Goal: Transaction & Acquisition: Purchase product/service

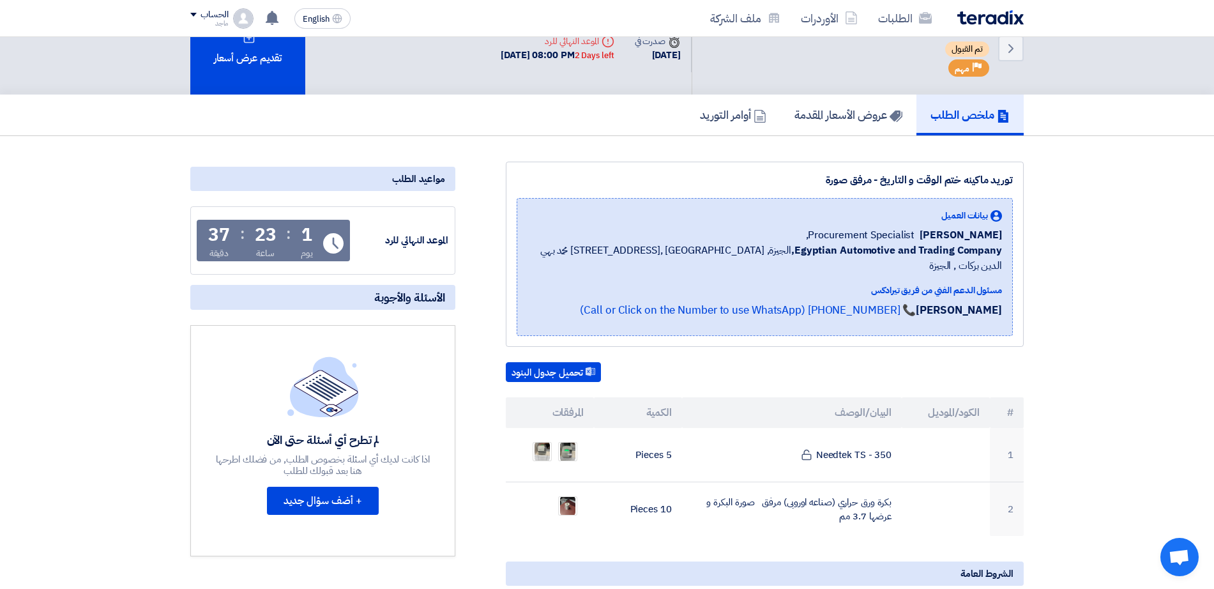
scroll to position [38, 0]
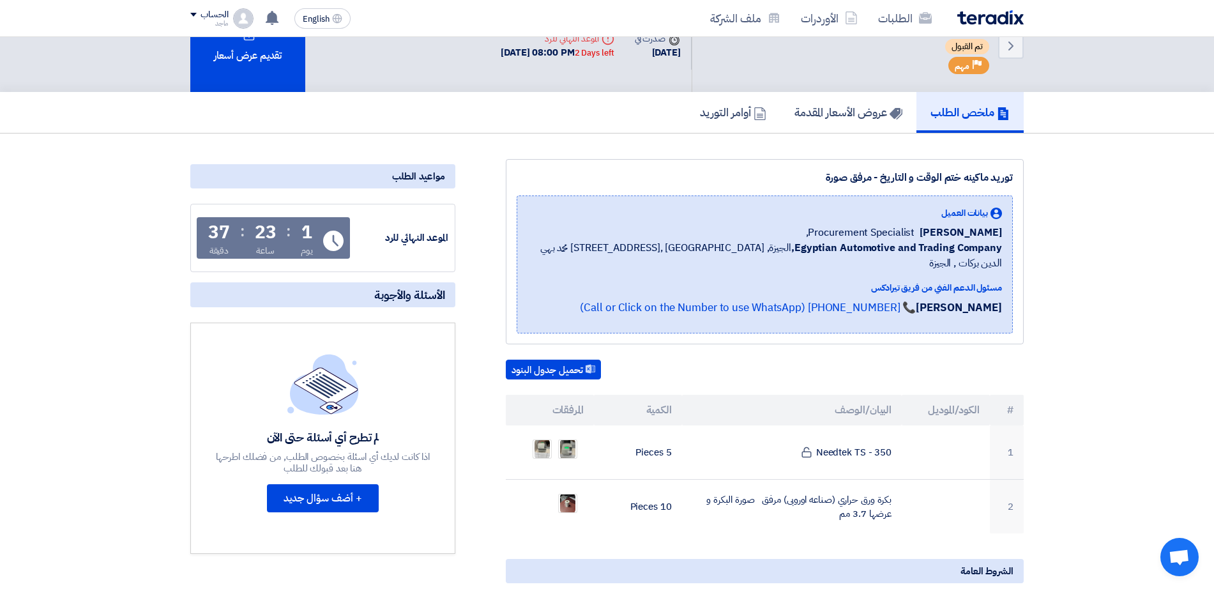
click at [967, 112] on h5 "ملخص الطلب" at bounding box center [969, 112] width 79 height 15
click at [822, 113] on h5 "عروض الأسعار المقدمة" at bounding box center [848, 112] width 108 height 15
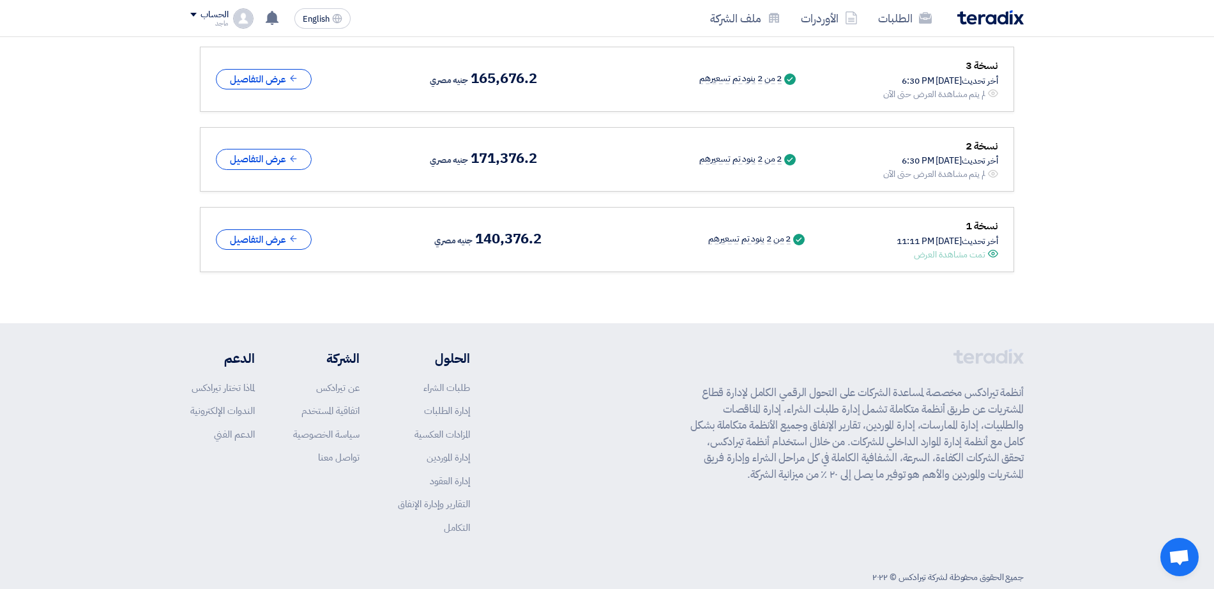
scroll to position [843, 0]
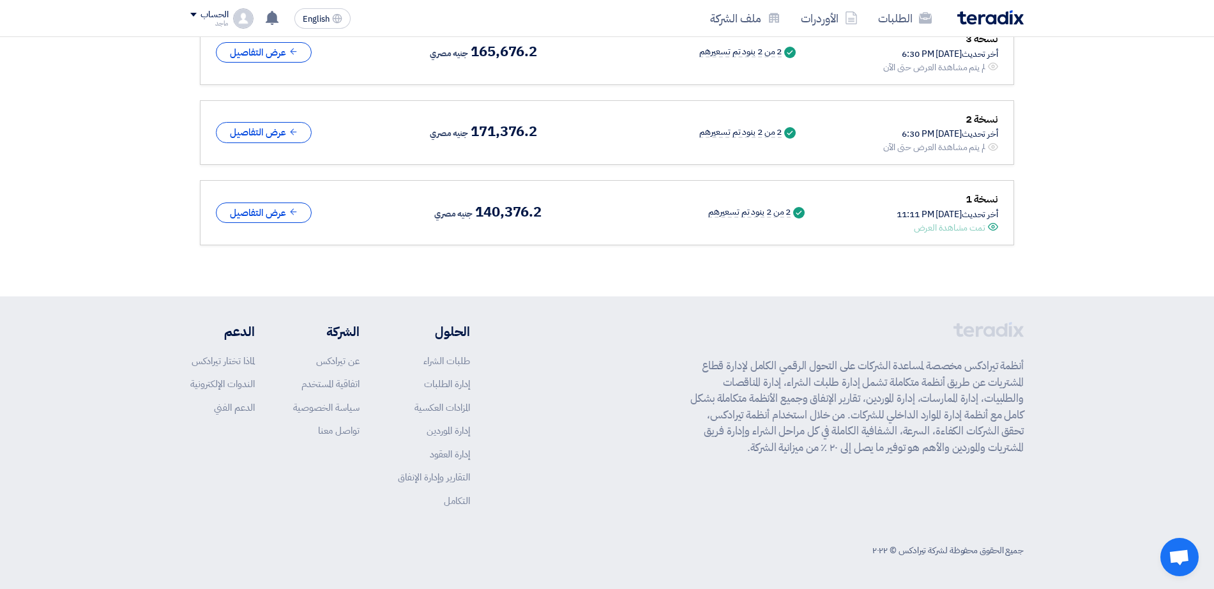
click at [662, 131] on div "Success 2 من 2 بنود تم تسعيرهم" at bounding box center [715, 133] width 166 height 14
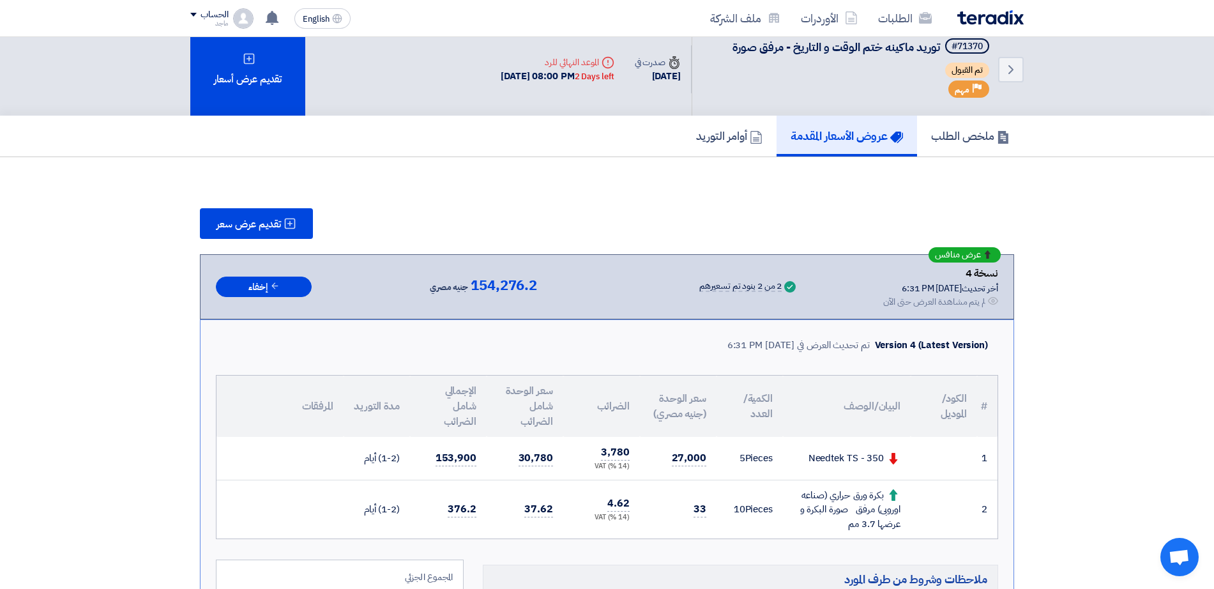
scroll to position [0, 0]
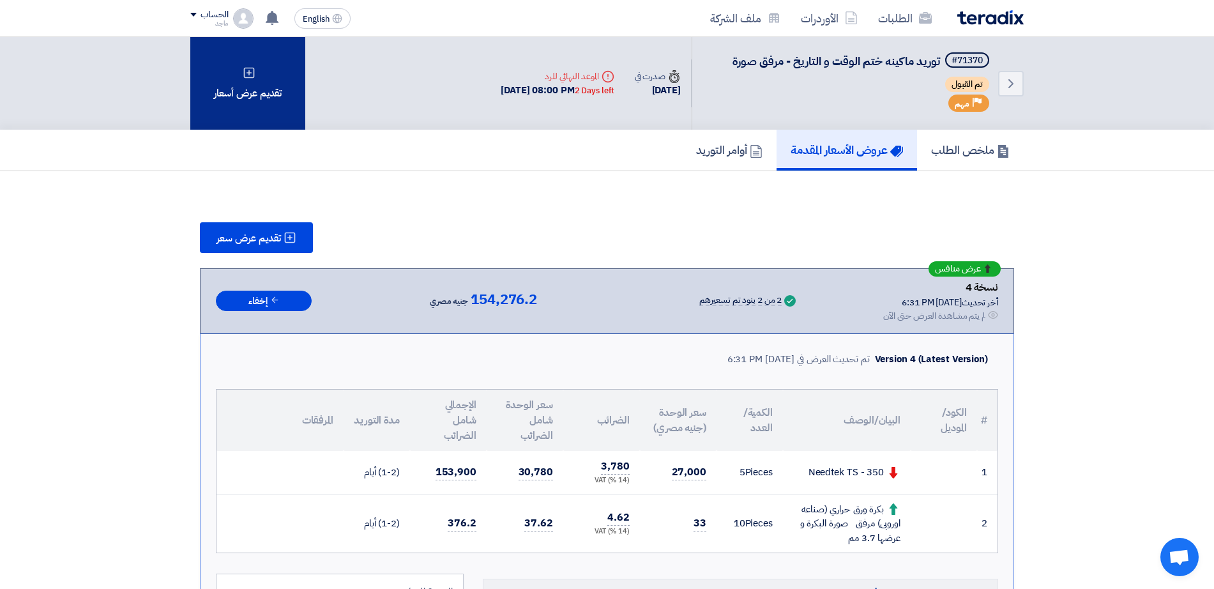
click at [278, 102] on div "تقديم عرض أسعار" at bounding box center [247, 83] width 115 height 93
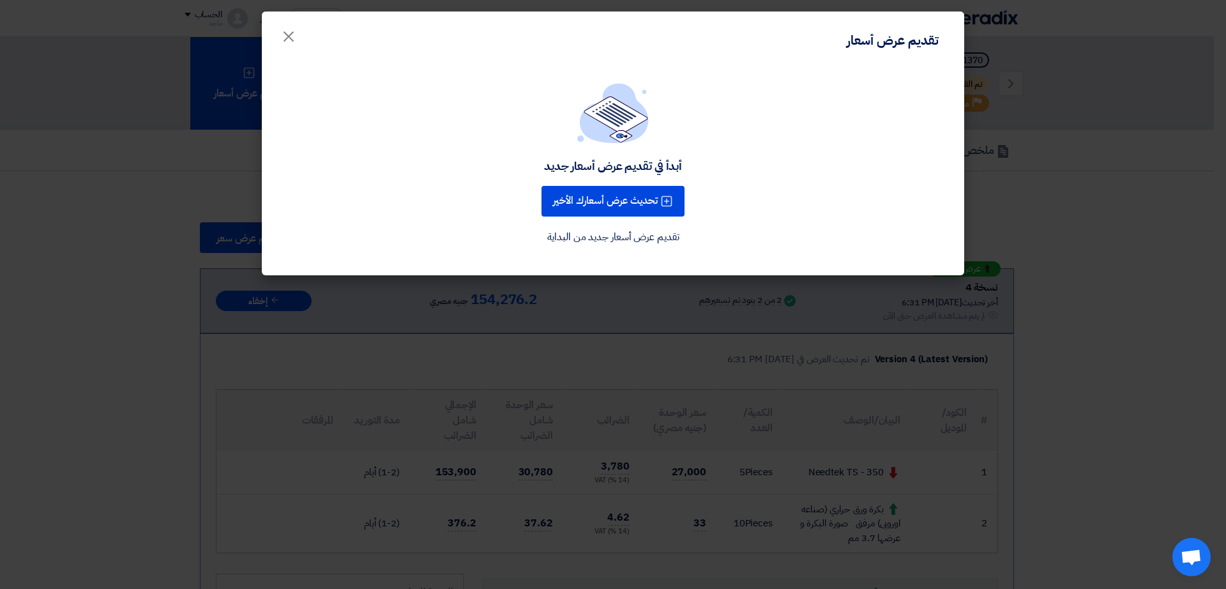
click at [1123, 247] on modal-container "تقديم عرض أسعار × أبدأ في تقديم عرض أسعار جديد تحديث عرض أسعارك الأخير تقديم عر…" at bounding box center [613, 294] width 1226 height 589
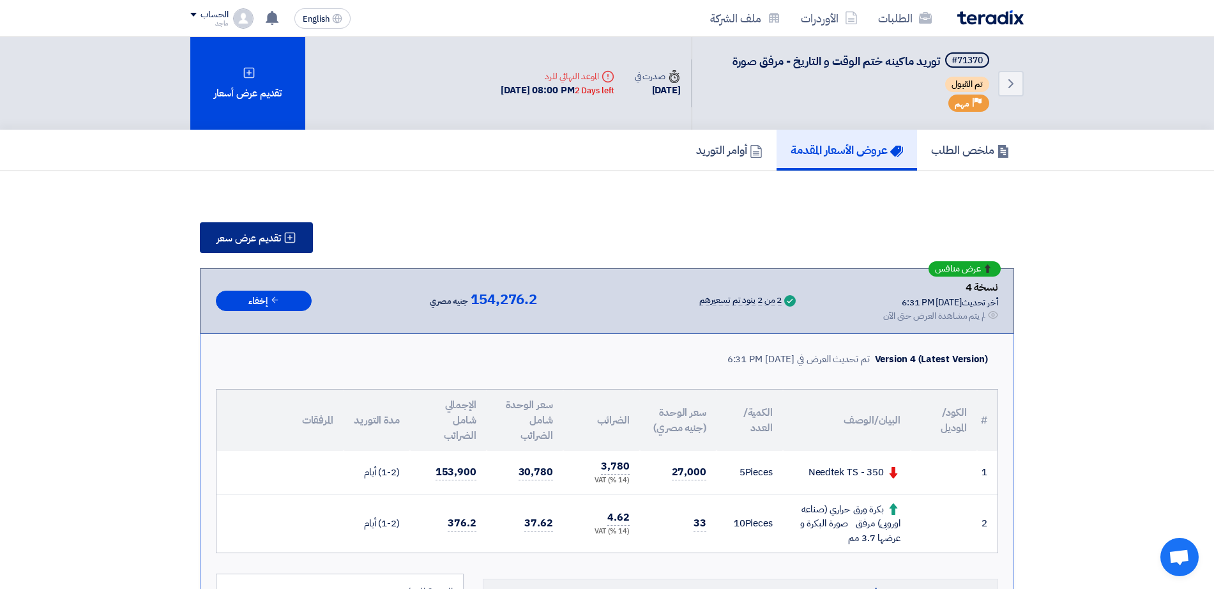
click at [257, 234] on span "تقديم عرض سعر" at bounding box center [248, 238] width 64 height 10
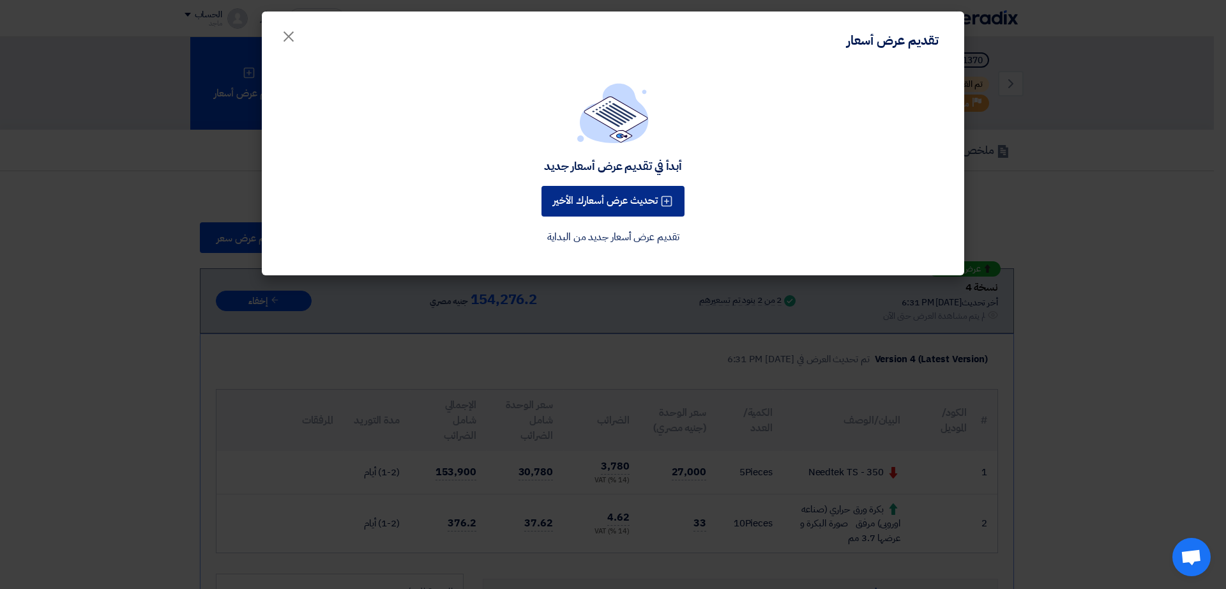
click at [639, 213] on button "تحديث عرض أسعارك الأخير" at bounding box center [612, 201] width 143 height 31
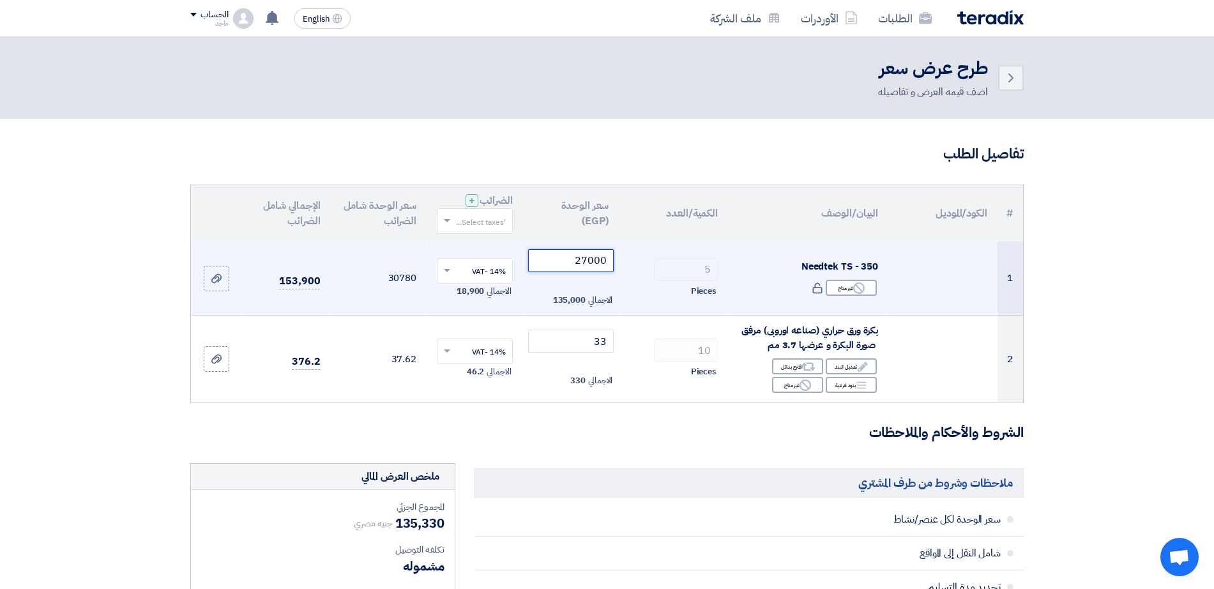
click at [578, 260] on input "27000" at bounding box center [571, 260] width 86 height 23
type input "2"
type input "27000"
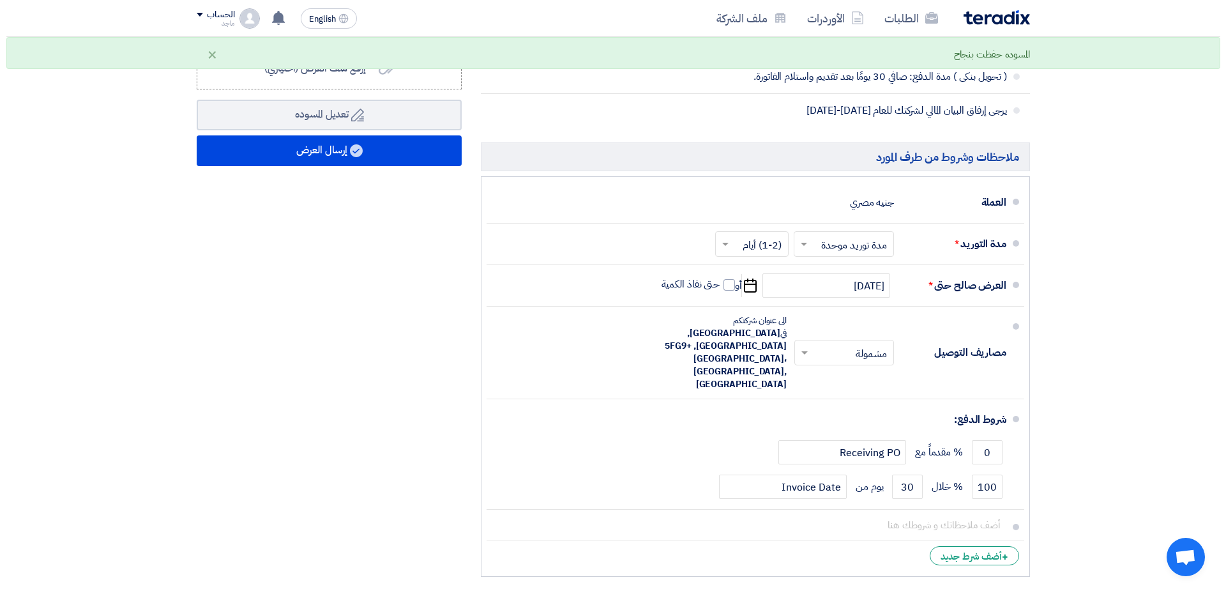
scroll to position [648, 0]
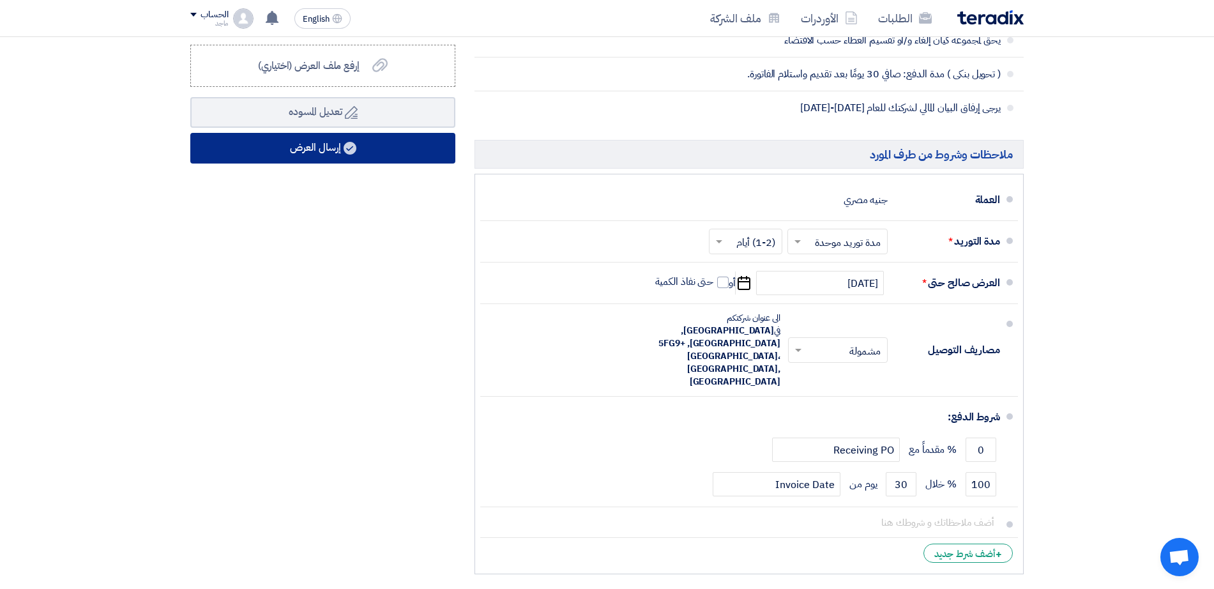
click at [316, 157] on button "إرسال العرض" at bounding box center [322, 148] width 265 height 31
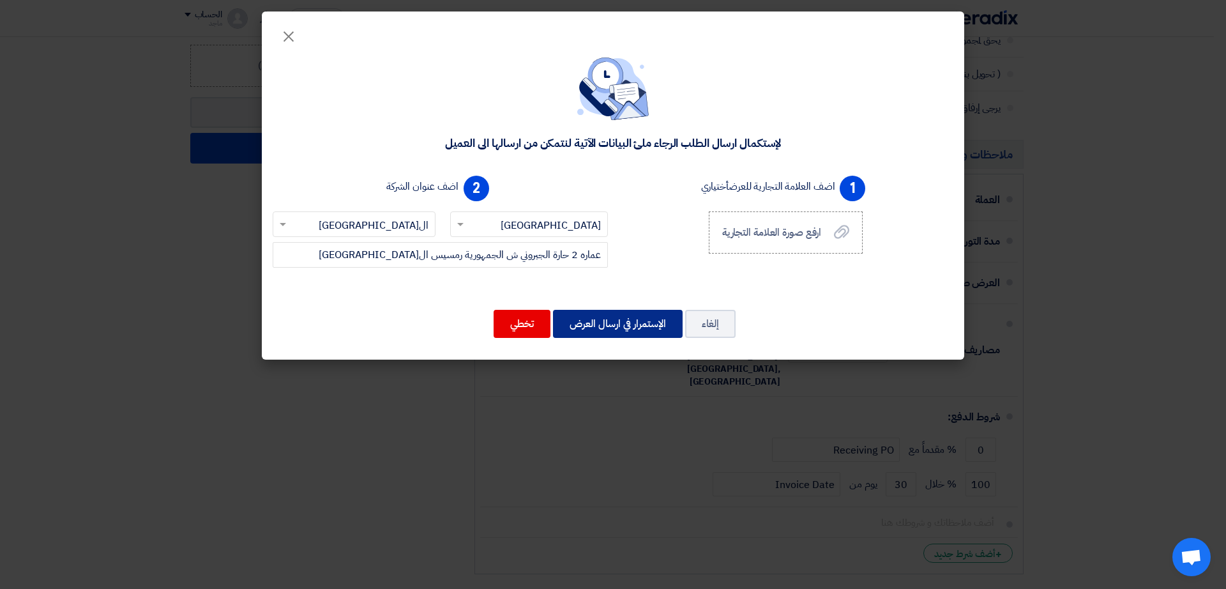
click at [643, 326] on button "الإستمرار في ارسال العرض" at bounding box center [618, 324] width 130 height 28
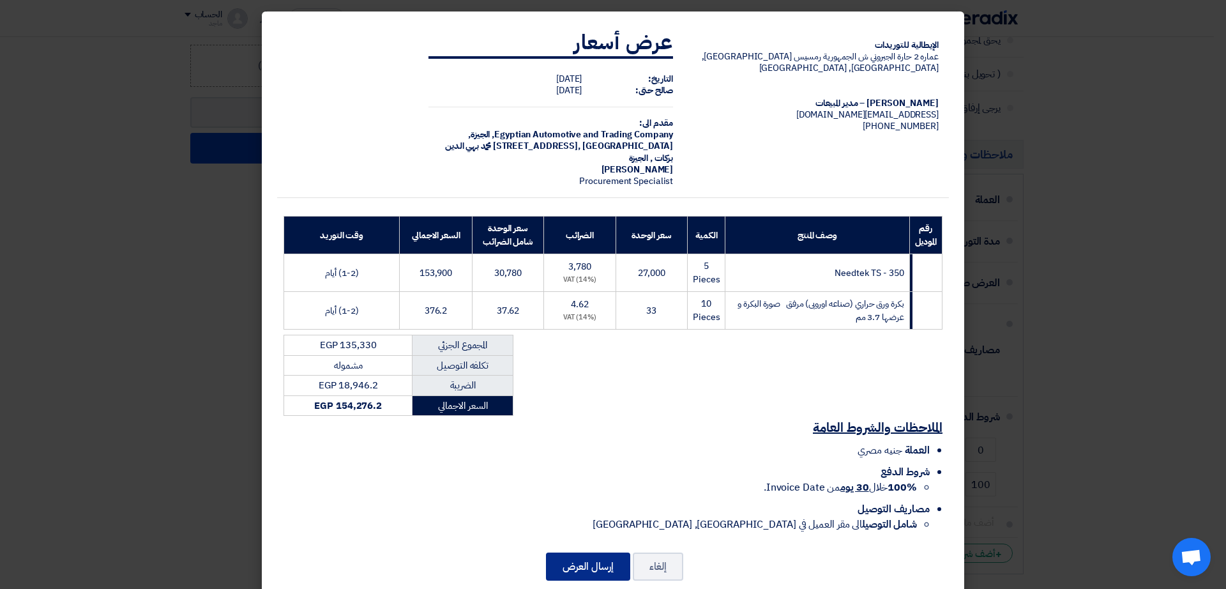
drag, startPoint x: 523, startPoint y: 575, endPoint x: 585, endPoint y: 562, distance: 63.9
click at [585, 562] on div "الإيطالية للتوريدات عماره 2 حارة الجبروني ش الجمهورية رمسيس القاهرة, القاهرة, E…" at bounding box center [613, 306] width 702 height 591
click at [585, 562] on button "إرسال العرض" at bounding box center [588, 566] width 84 height 28
click at [973, 390] on modal-container "الإيطالية للتوريدات عماره 2 حارة الجبروني ش الجمهورية رمسيس القاهرة, القاهرة, E…" at bounding box center [613, 294] width 1226 height 589
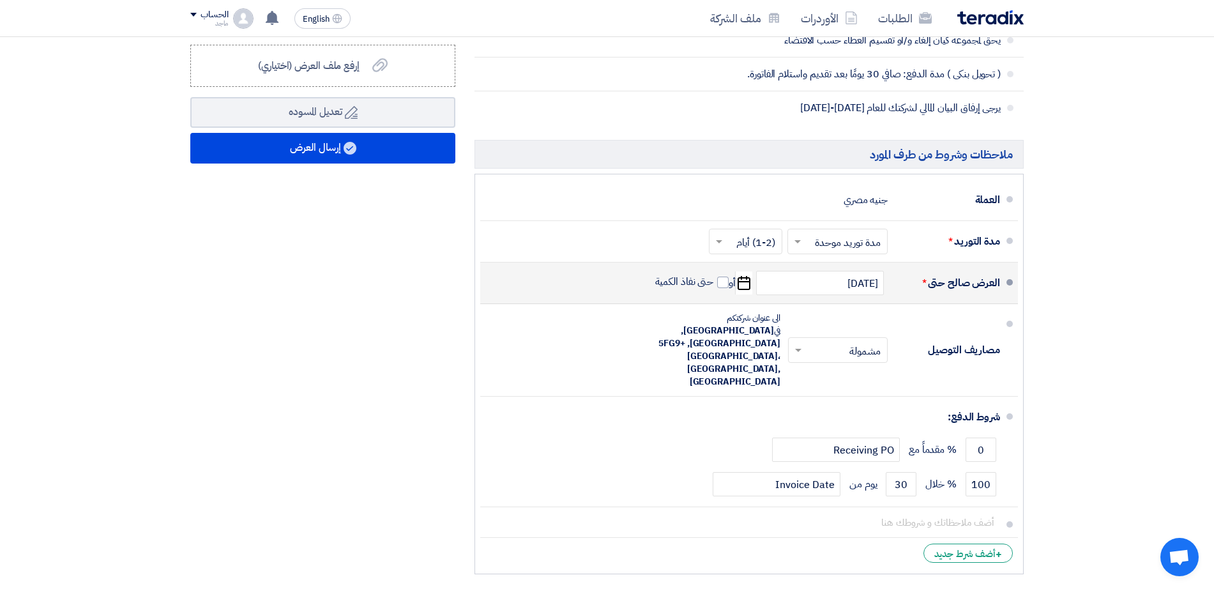
click at [624, 262] on li "العرض صالح حتى * 9/11/2025 Pick a date أو حتى نفاذ الكمية" at bounding box center [749, 282] width 538 height 41
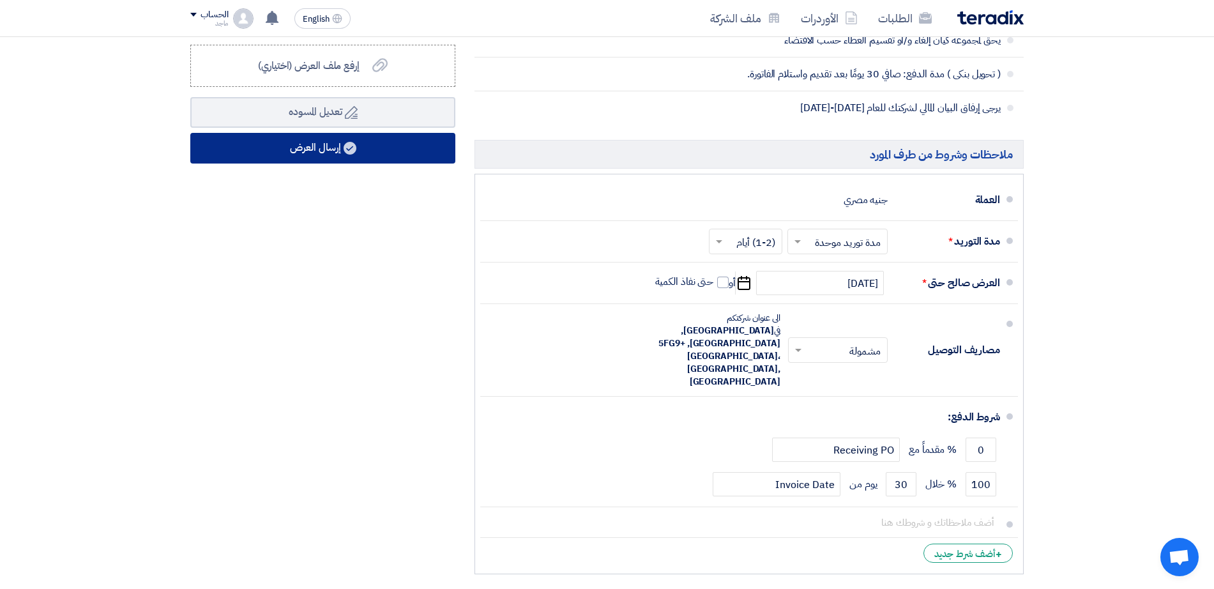
click at [318, 145] on button "إرسال العرض" at bounding box center [322, 148] width 265 height 31
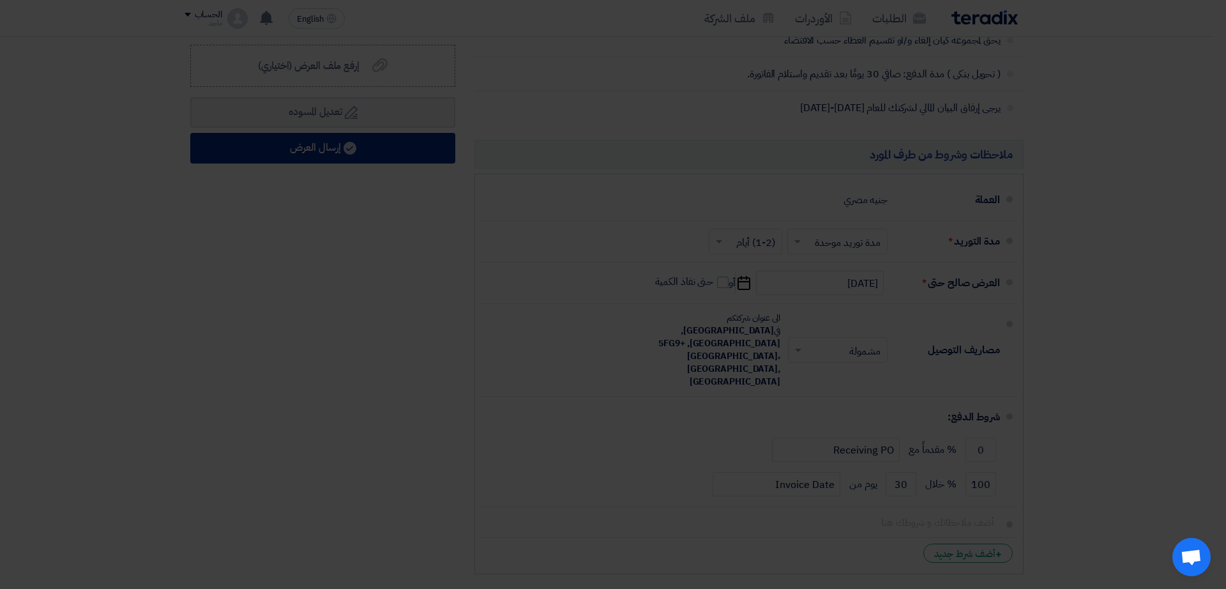
click at [318, 145] on div "لإستكمال ارسال الطلب الرجاء ملئ البيانات الآتية لنتمكن من ارسالها الى العميل 1 …" at bounding box center [613, 168] width 702 height 319
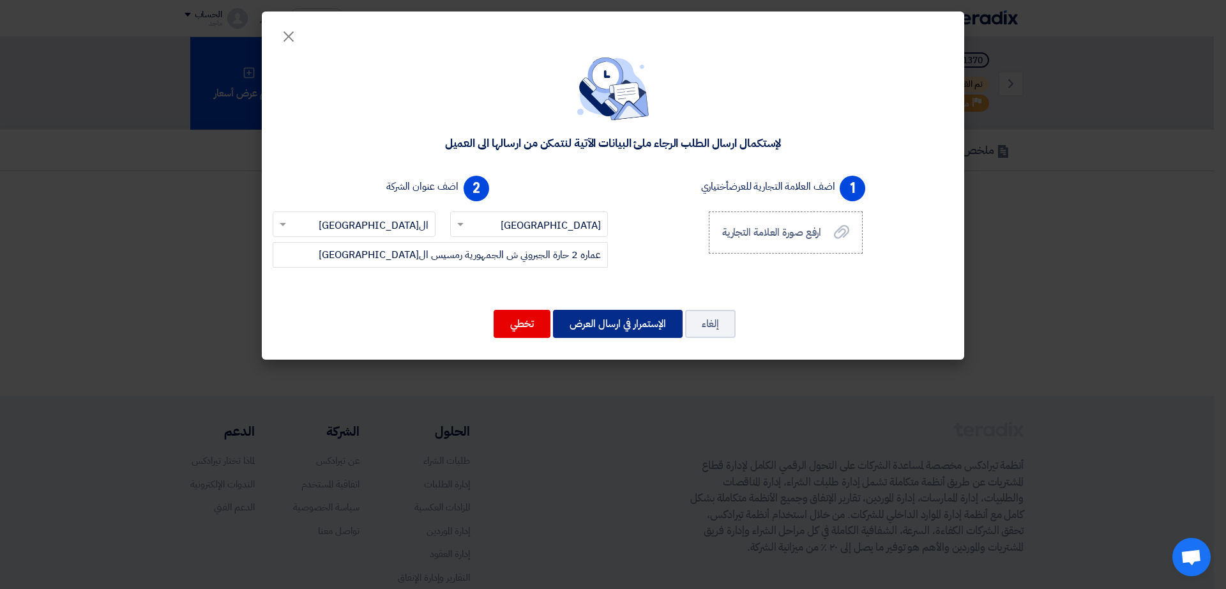
click at [631, 329] on button "الإستمرار في ارسال العرض" at bounding box center [618, 324] width 130 height 28
click at [612, 324] on button "الإستمرار في ارسال العرض" at bounding box center [618, 324] width 130 height 28
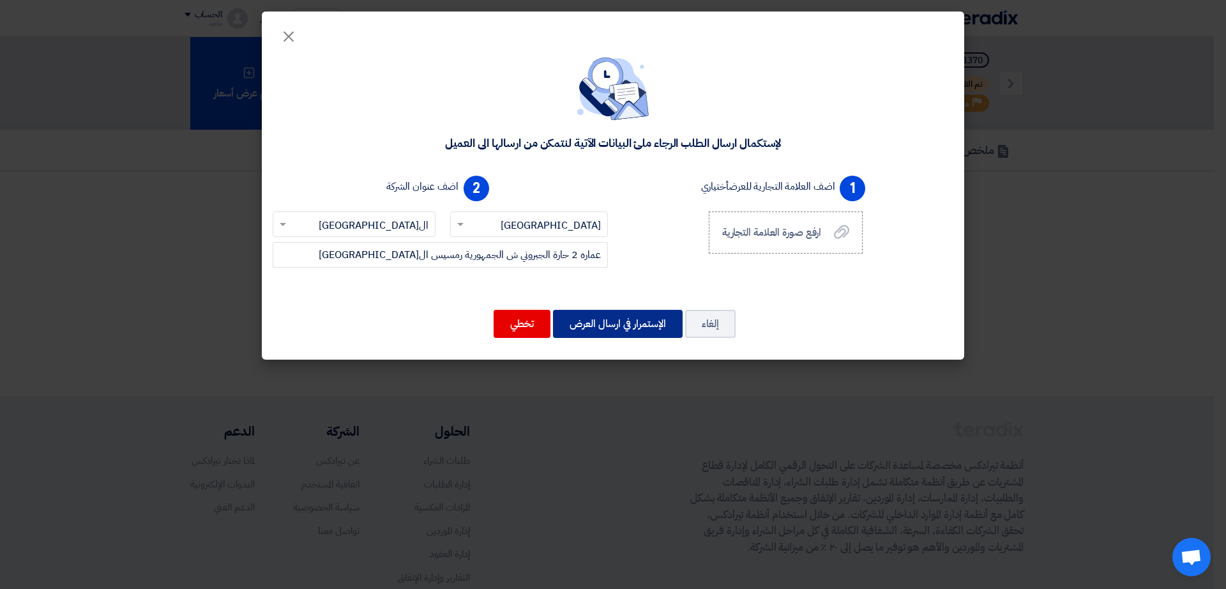
click at [567, 329] on button "الإستمرار في ارسال العرض" at bounding box center [618, 324] width 130 height 28
click at [624, 322] on button "الإستمرار في ارسال العرض" at bounding box center [618, 324] width 130 height 28
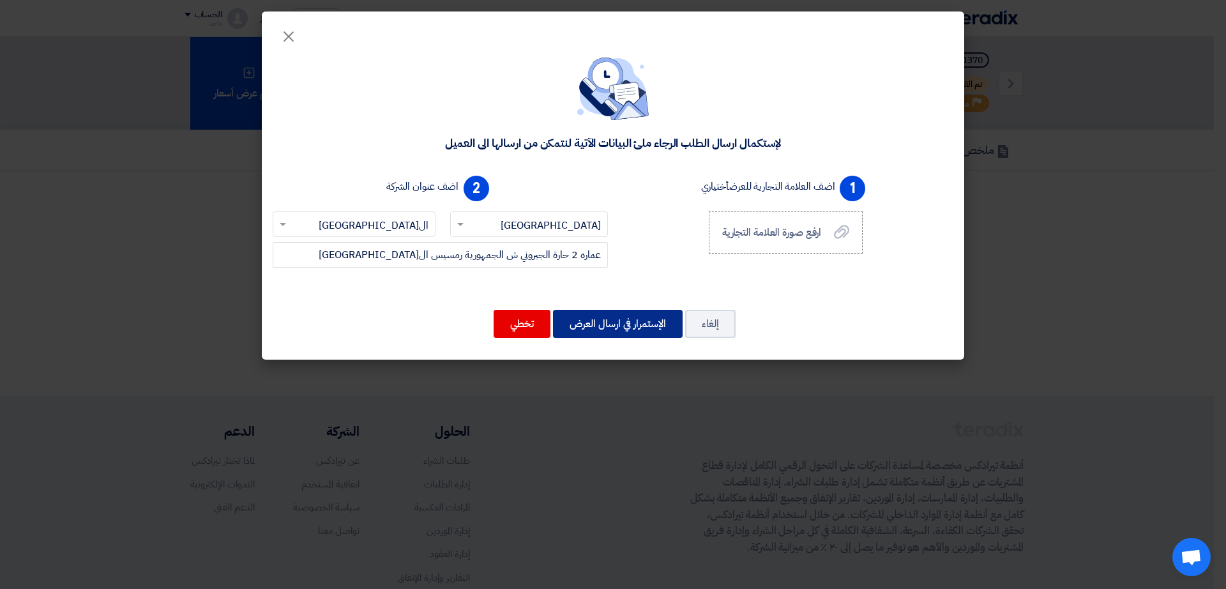
click at [624, 322] on button "الإستمرار في ارسال العرض" at bounding box center [618, 324] width 130 height 28
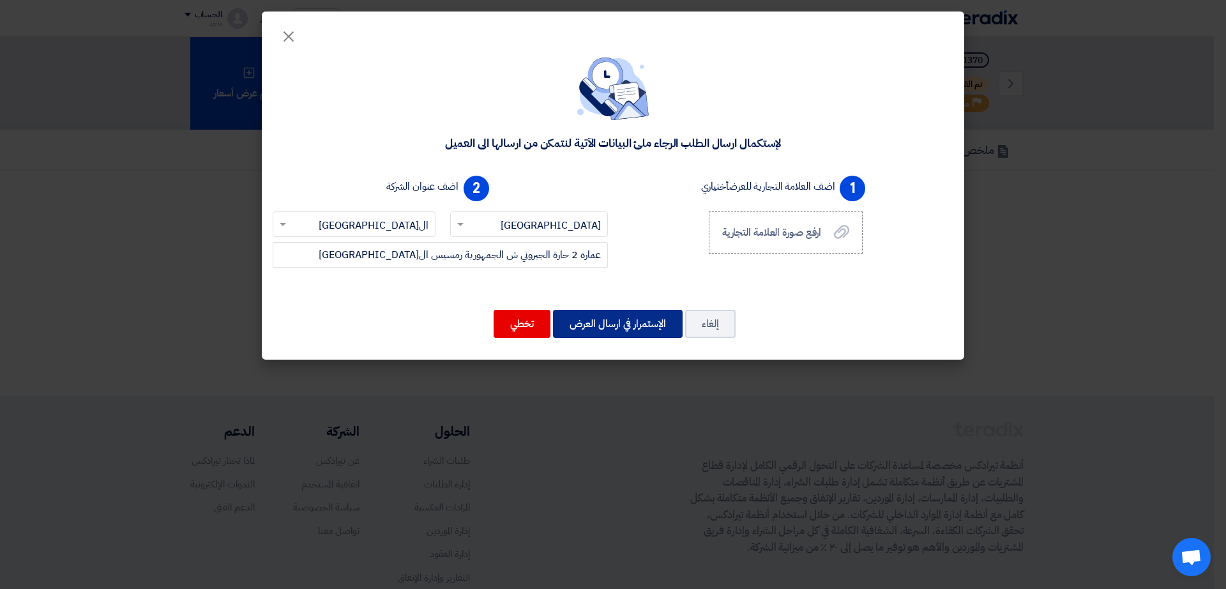
click at [624, 322] on button "الإستمرار في ارسال العرض" at bounding box center [618, 324] width 130 height 28
click at [72, 297] on modal-container "× لإستكمال ارسال الطلب الرجاء ملئ البيانات الآتية لنتمكن من ارسالها الى العميل …" at bounding box center [613, 294] width 1226 height 589
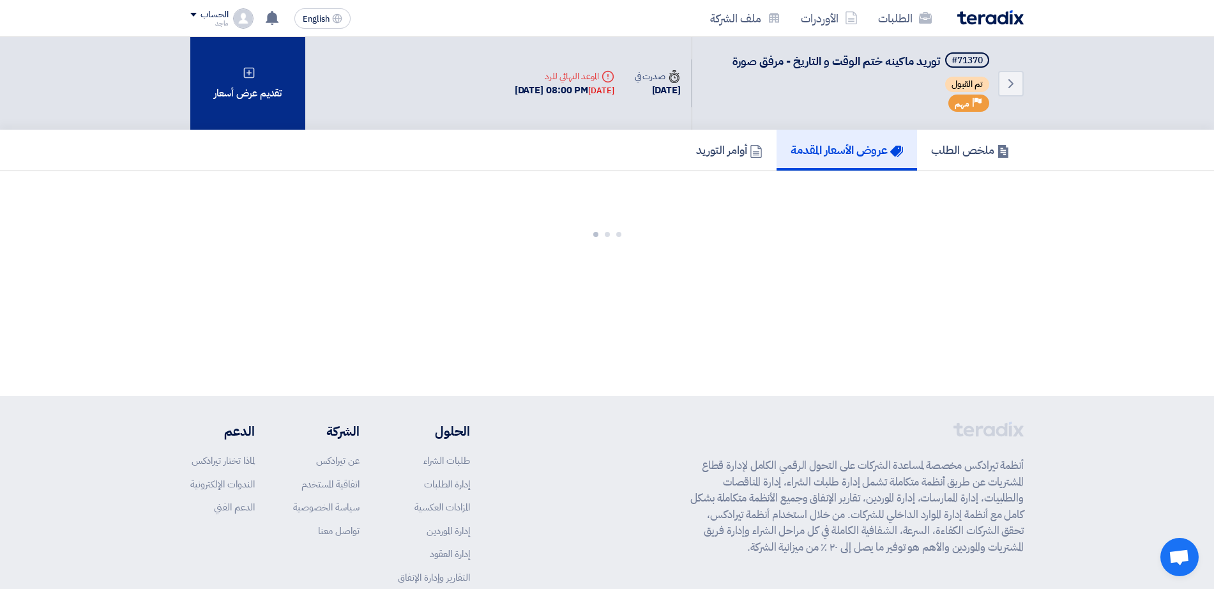
click at [236, 94] on div "تقديم عرض أسعار" at bounding box center [247, 83] width 115 height 93
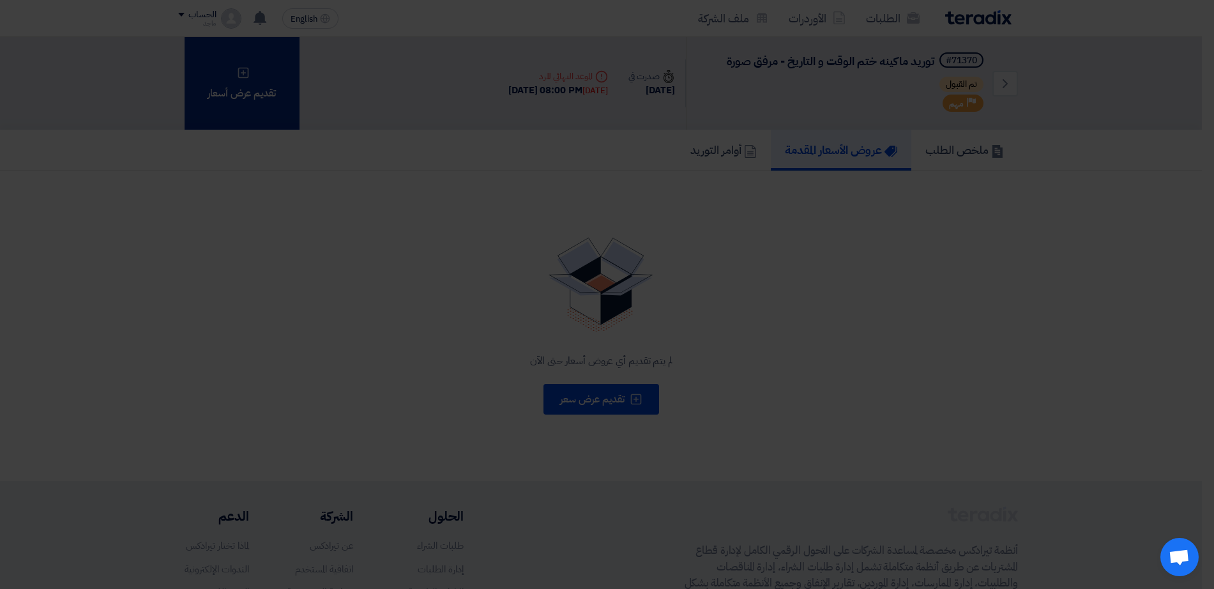
click at [236, 94] on modal-container "تقديم عرض أسعار × أبدأ في تقديم عرض أسعار جديد تقديم عرض أسعار جديد من البداية" at bounding box center [607, 294] width 1214 height 589
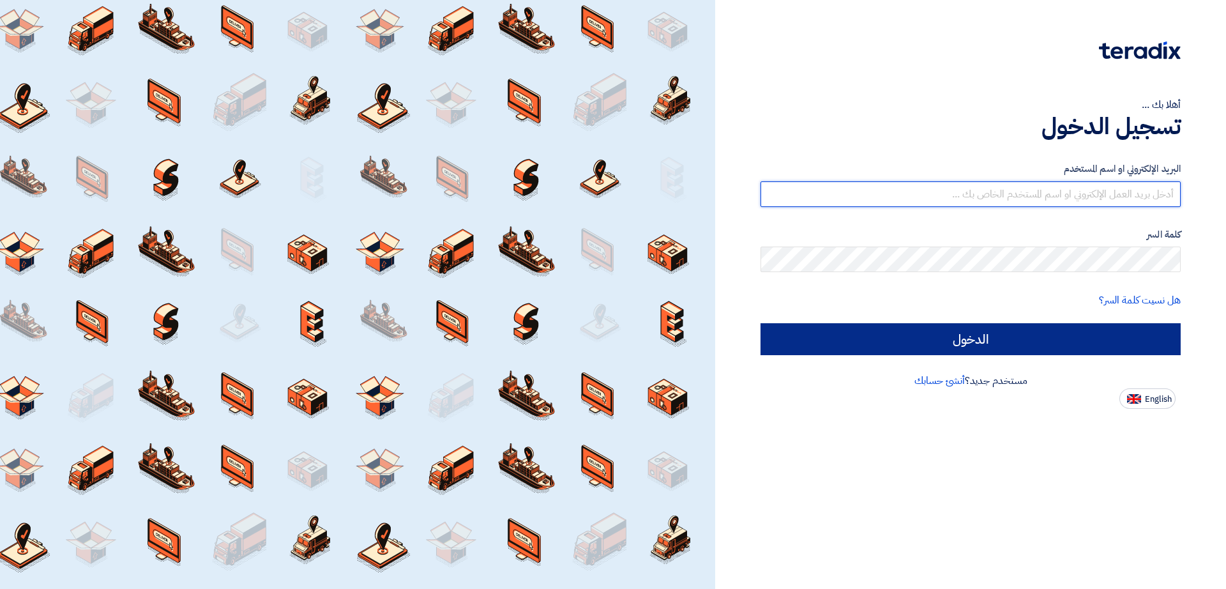
type input "italyaco2030@gmail.com"
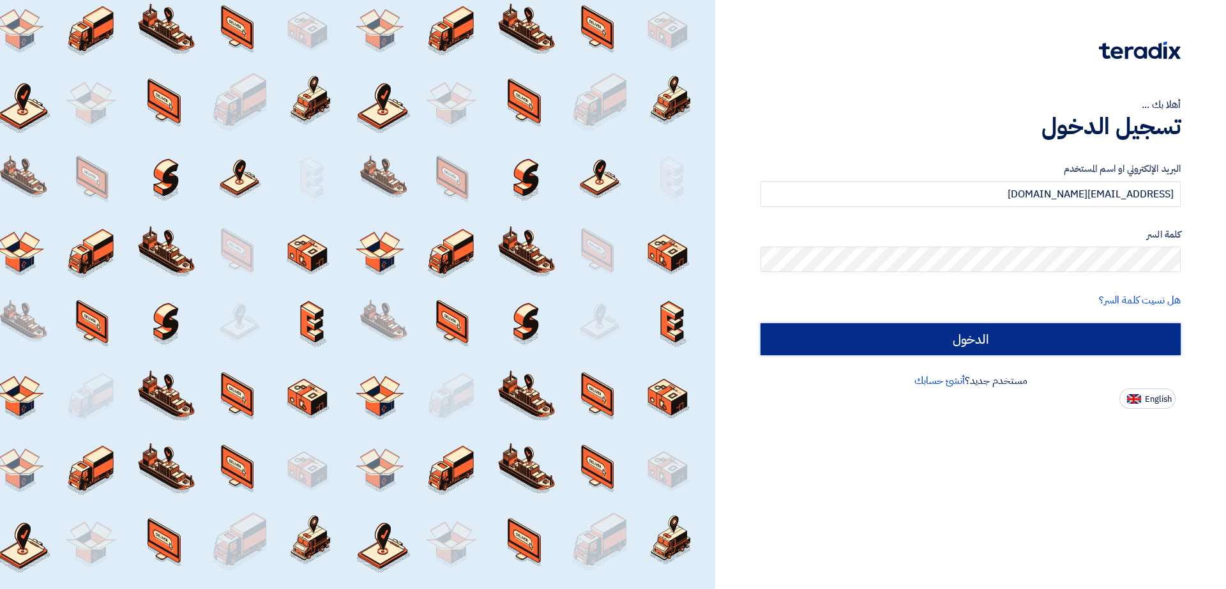
click at [972, 330] on input "الدخول" at bounding box center [970, 339] width 420 height 32
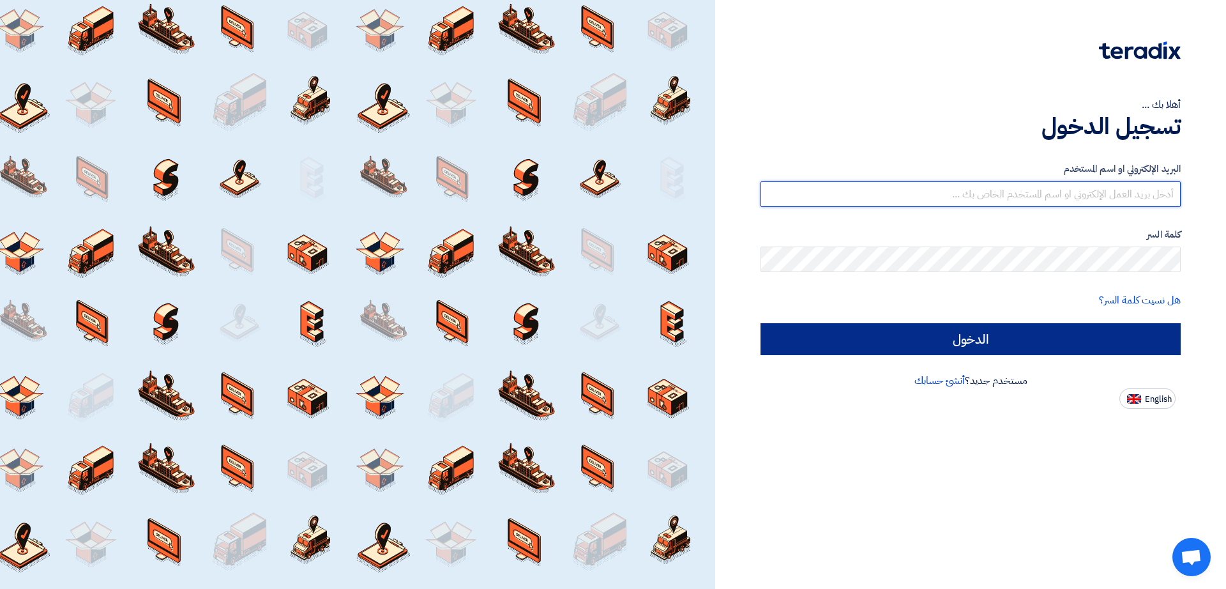
type input "italyaco2030@gmail.com"
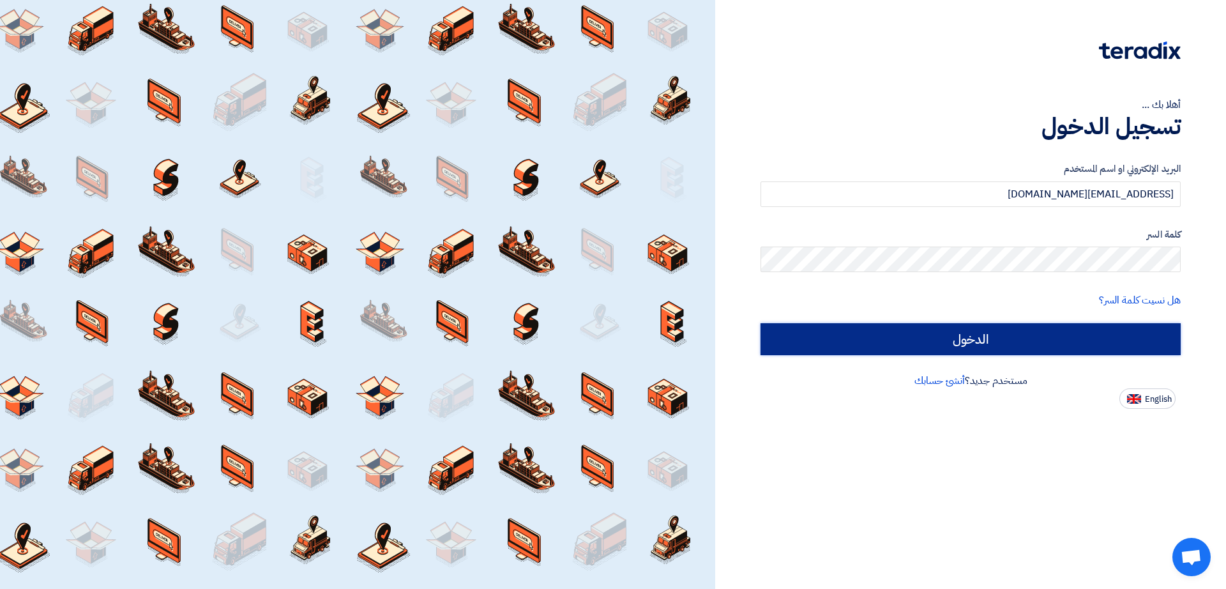
click at [783, 328] on input "الدخول" at bounding box center [970, 339] width 420 height 32
click at [770, 339] on input "الدخول" at bounding box center [970, 339] width 420 height 32
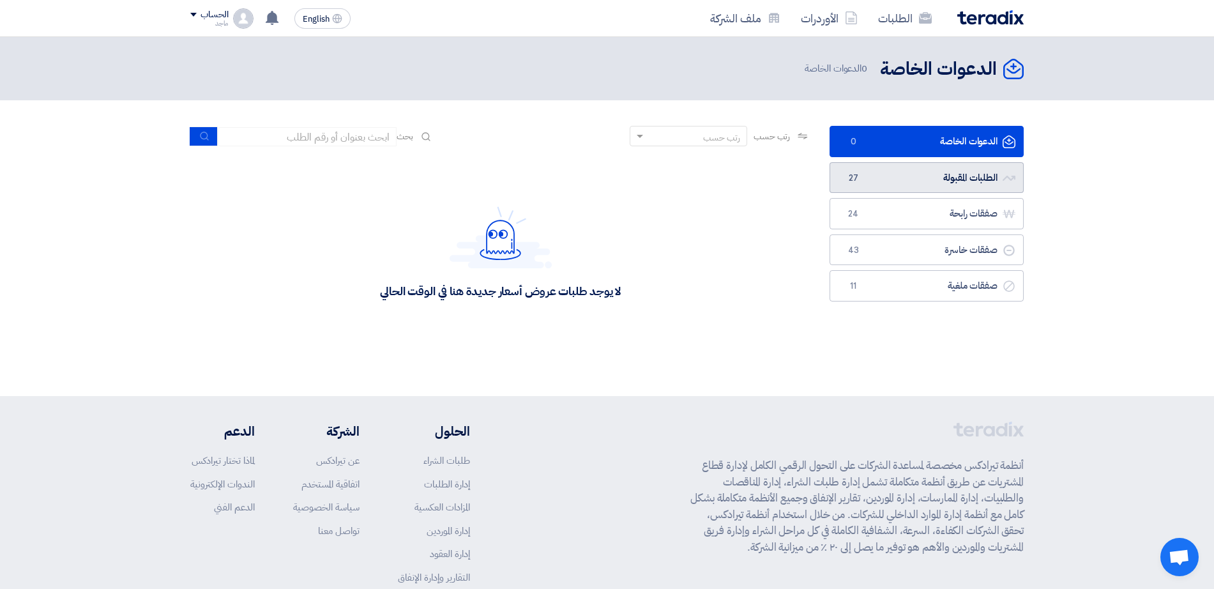
click at [917, 175] on link "الطلبات المقبولة الطلبات المقبولة 27" at bounding box center [926, 177] width 194 height 31
click at [883, 170] on link "الطلبات المقبولة الطلبات المقبولة 27" at bounding box center [926, 177] width 194 height 31
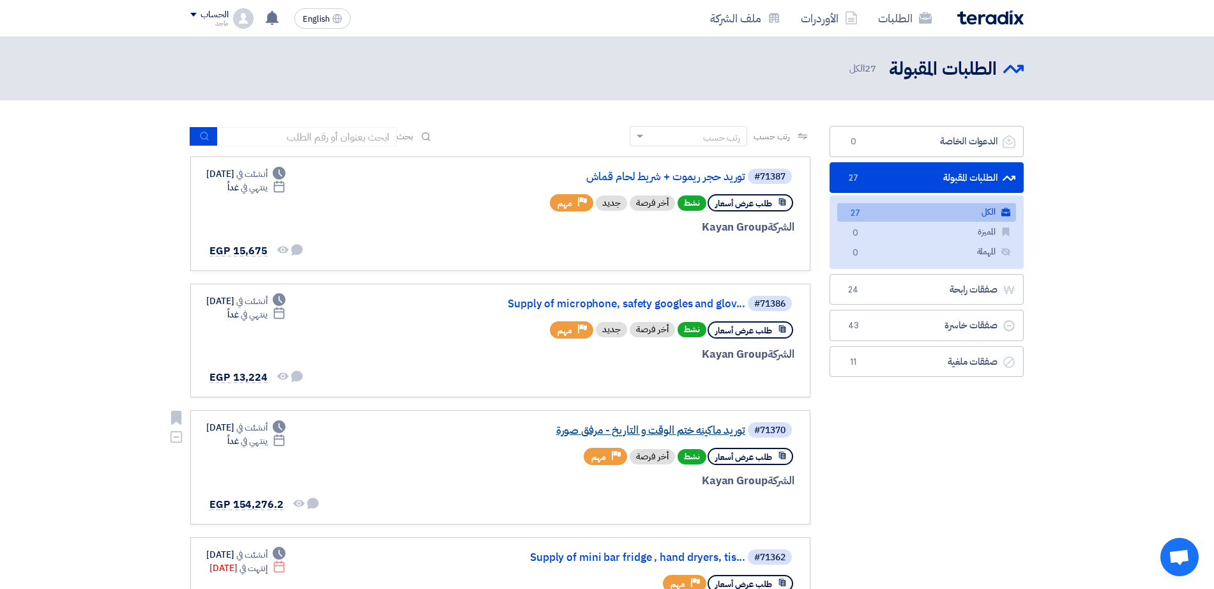
click at [668, 430] on link "توريد ماكينه ختم الوقت و التاريخ - مرفق صورة" at bounding box center [617, 430] width 255 height 11
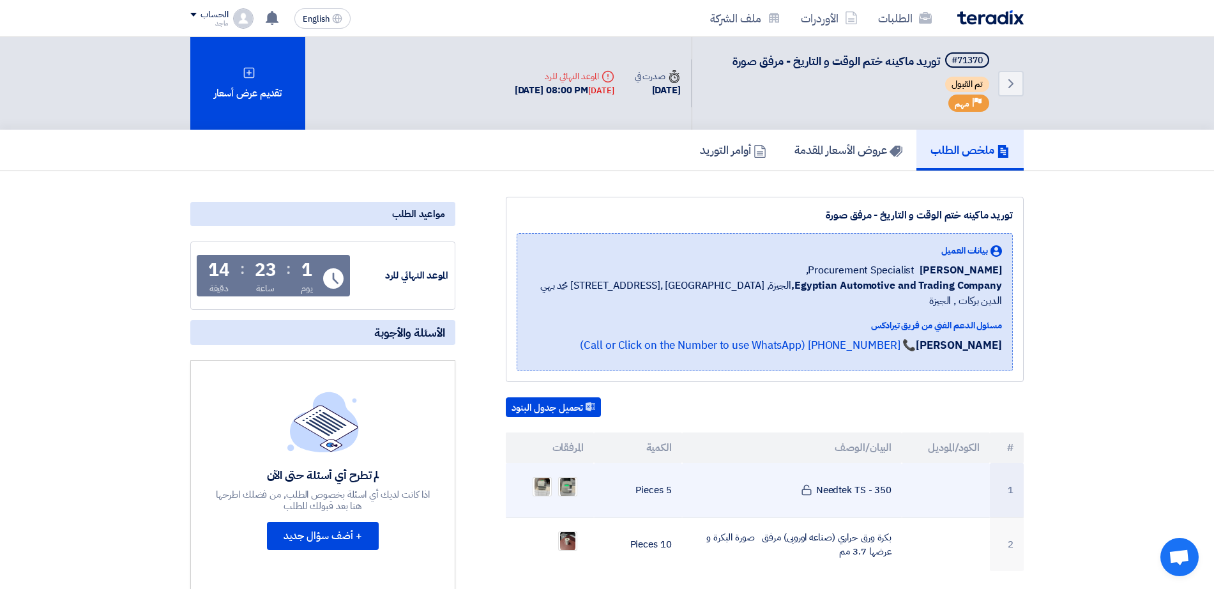
click at [552, 471] on ul at bounding box center [550, 487] width 68 height 32
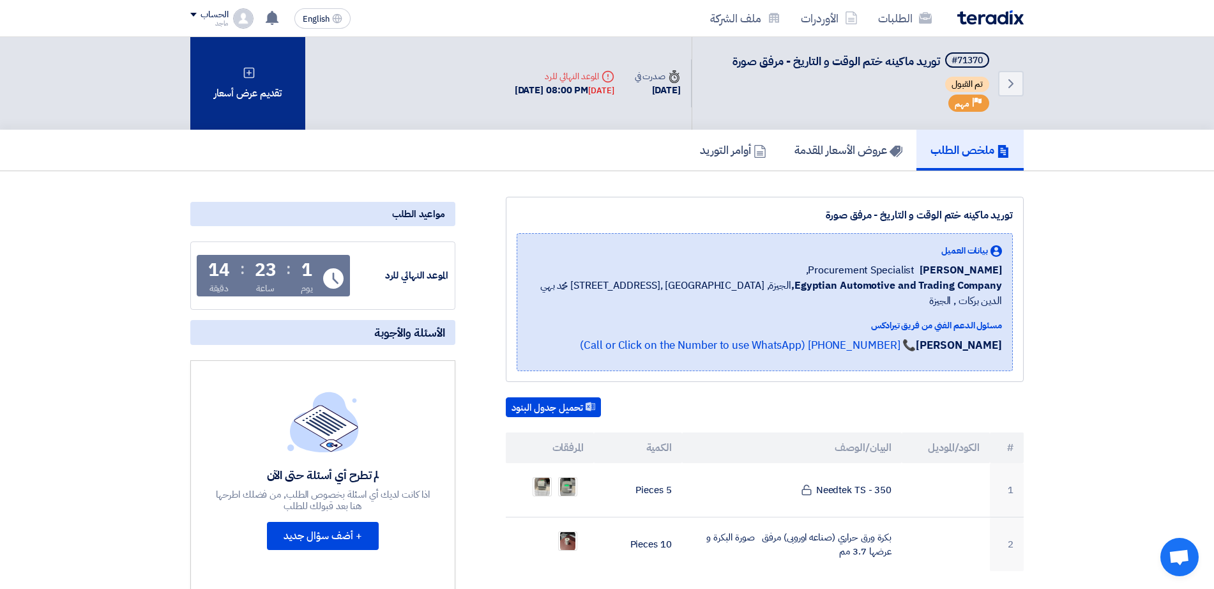
click at [270, 113] on div "تقديم عرض أسعار" at bounding box center [247, 83] width 115 height 93
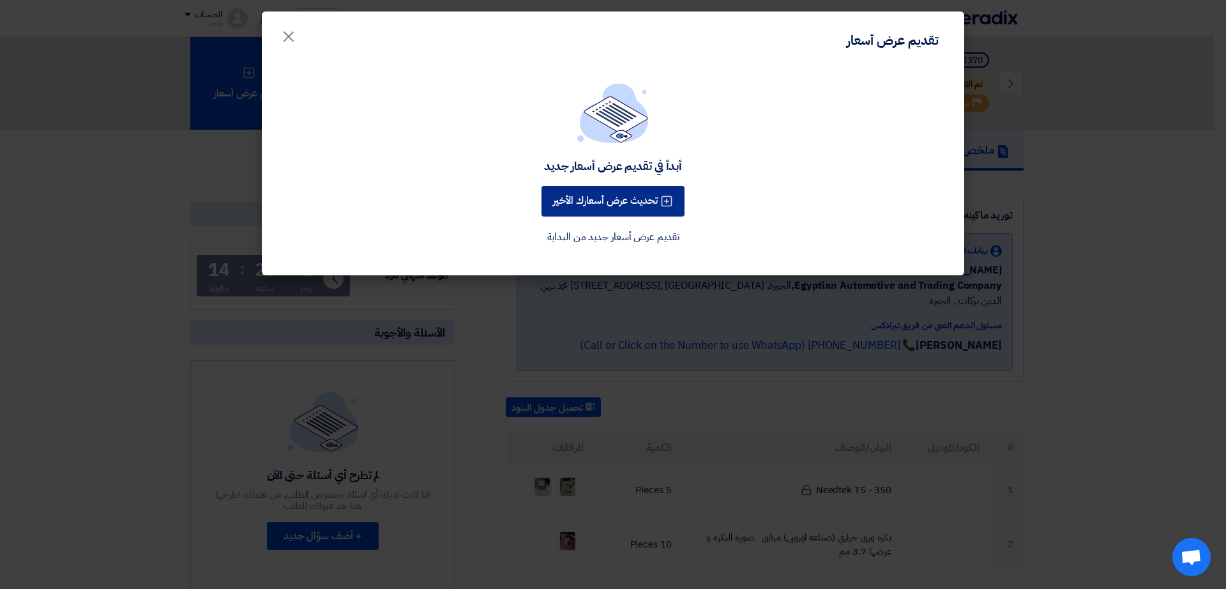
click at [631, 201] on button "تحديث عرض أسعارك الأخير" at bounding box center [612, 201] width 143 height 31
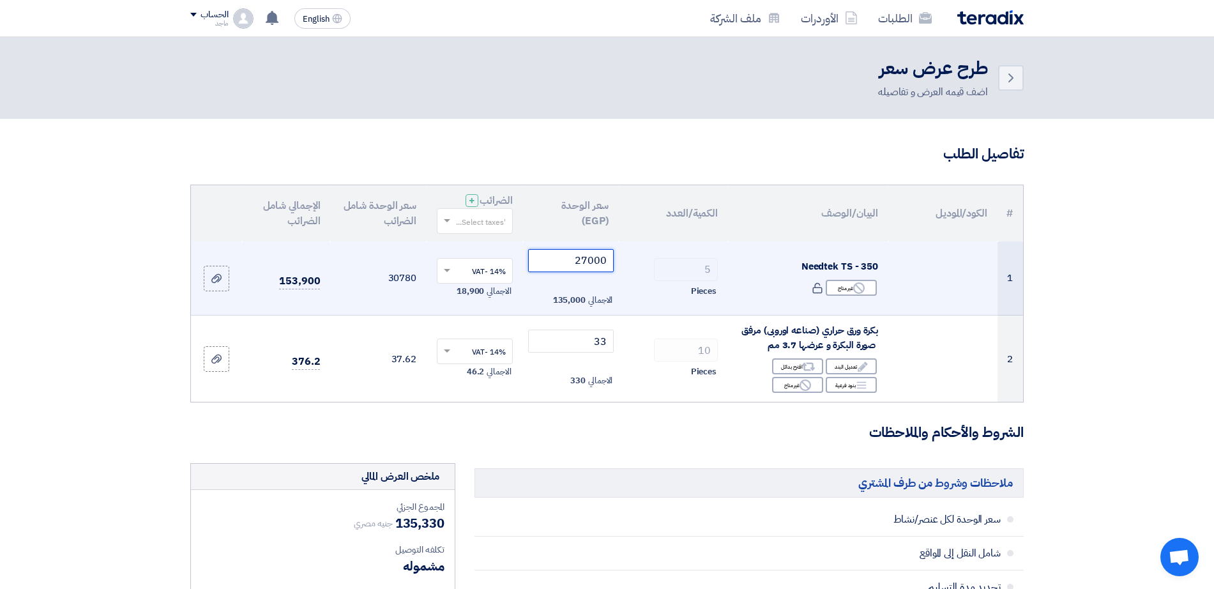
click at [548, 260] on input "27000" at bounding box center [571, 260] width 86 height 23
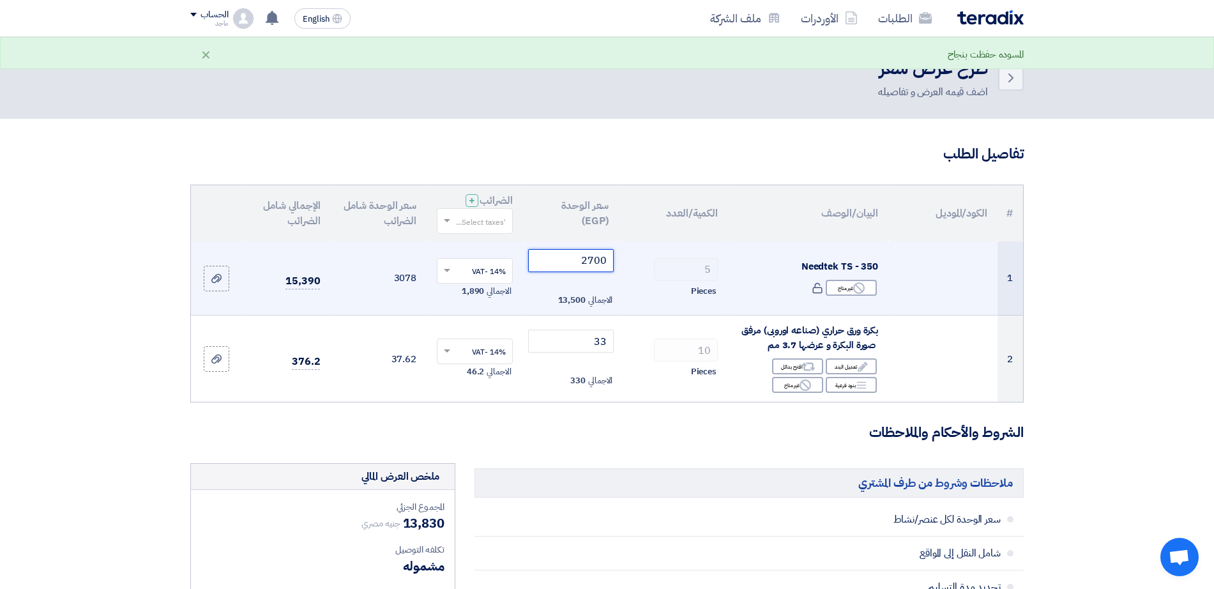
type input "27000"
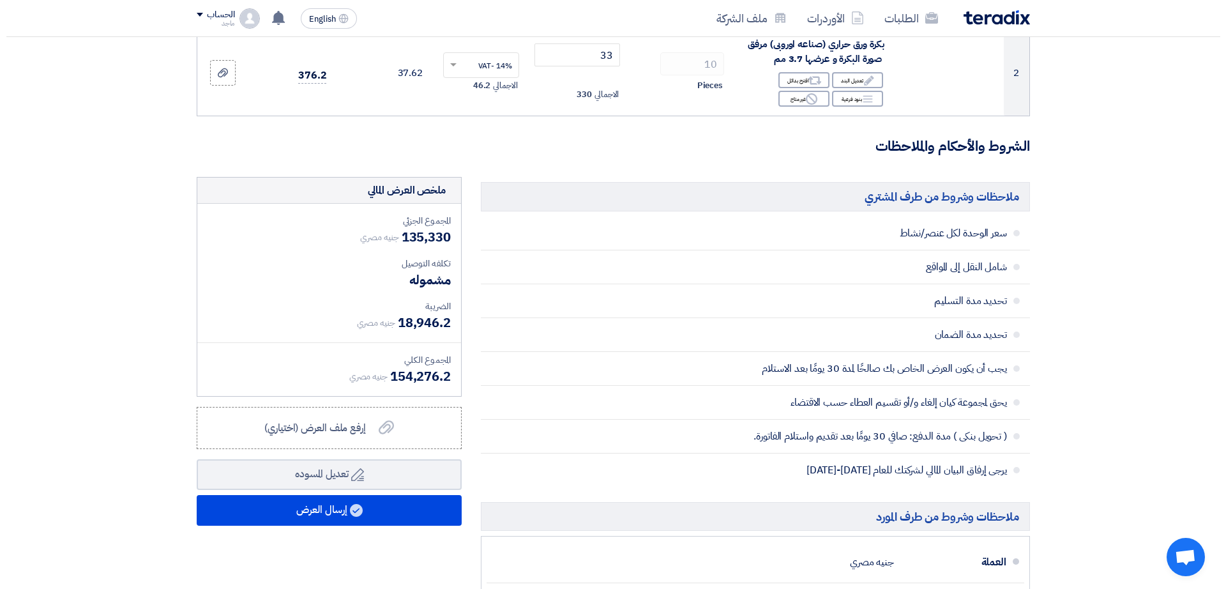
scroll to position [287, 0]
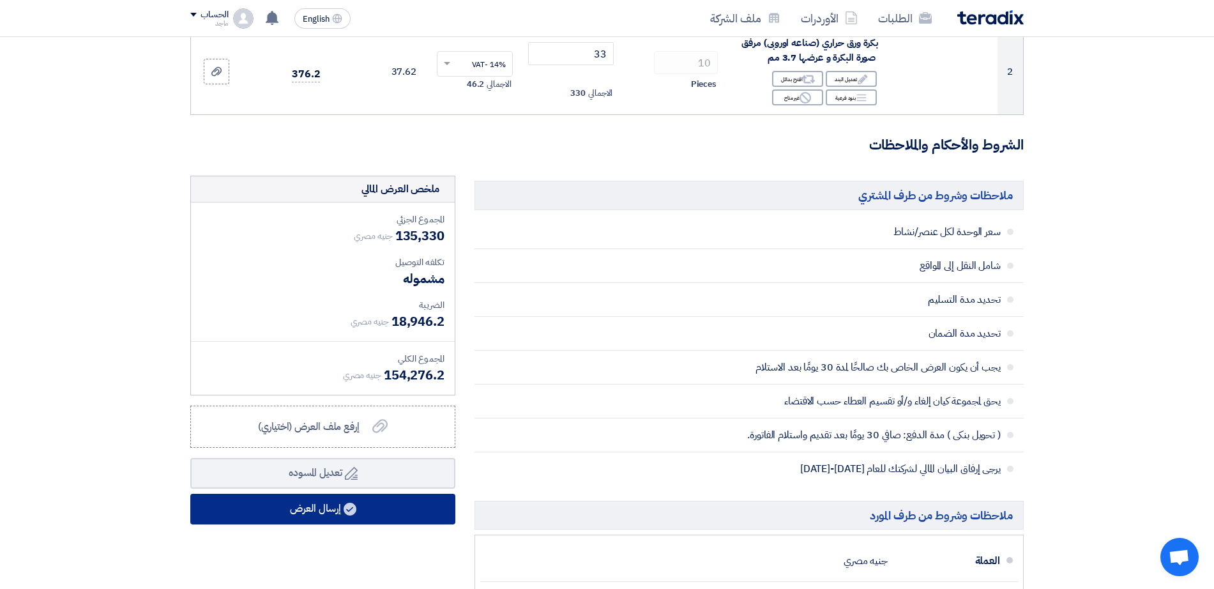
click at [439, 507] on button "إرسال العرض" at bounding box center [322, 509] width 265 height 31
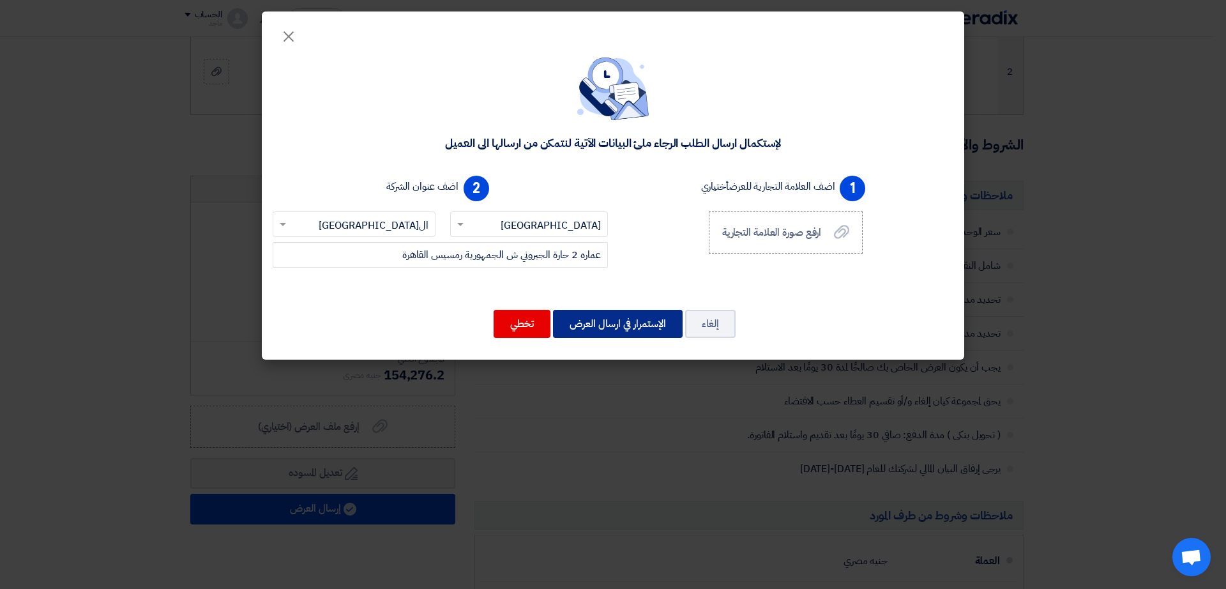
click at [619, 317] on button "الإستمرار في ارسال العرض" at bounding box center [618, 324] width 130 height 28
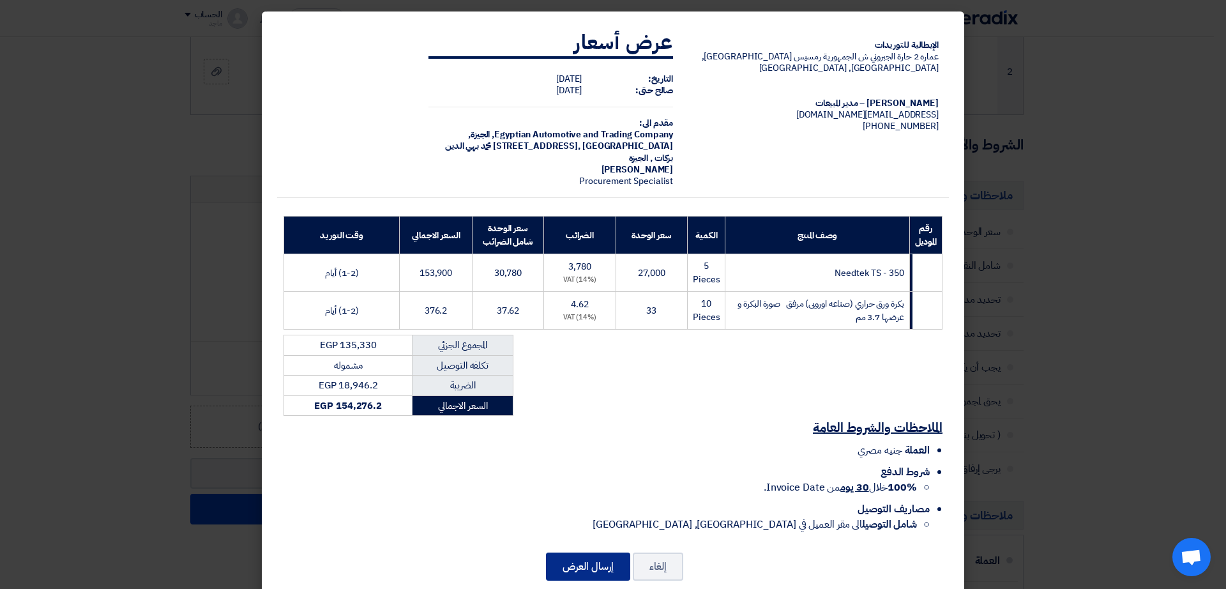
click at [595, 552] on button "إرسال العرض" at bounding box center [588, 566] width 84 height 28
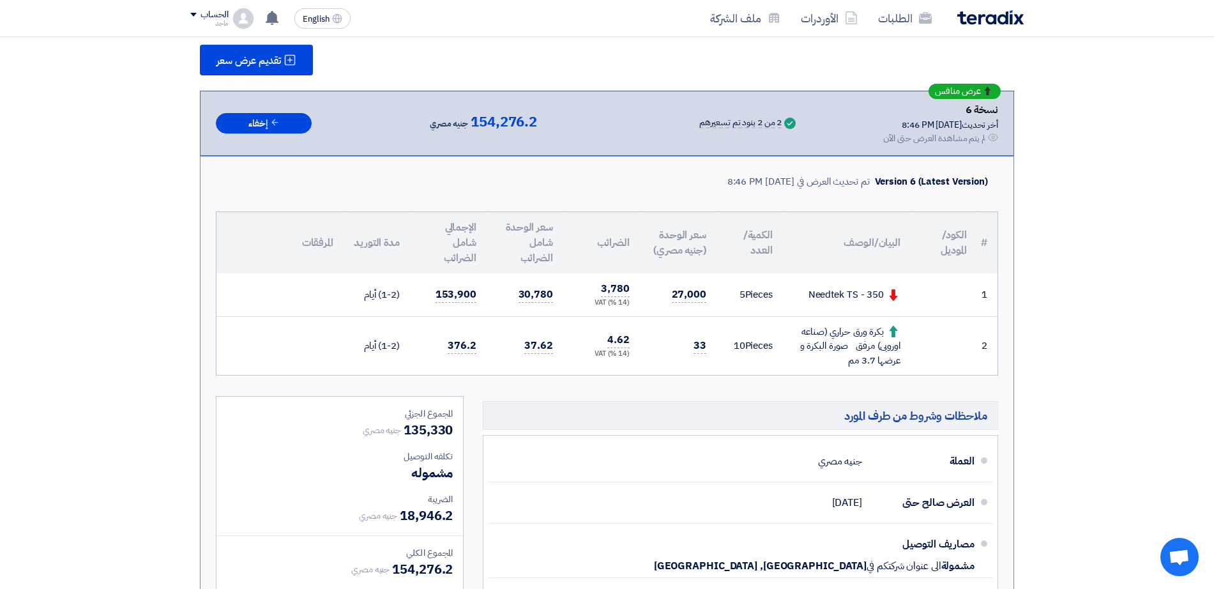
scroll to position [205, 0]
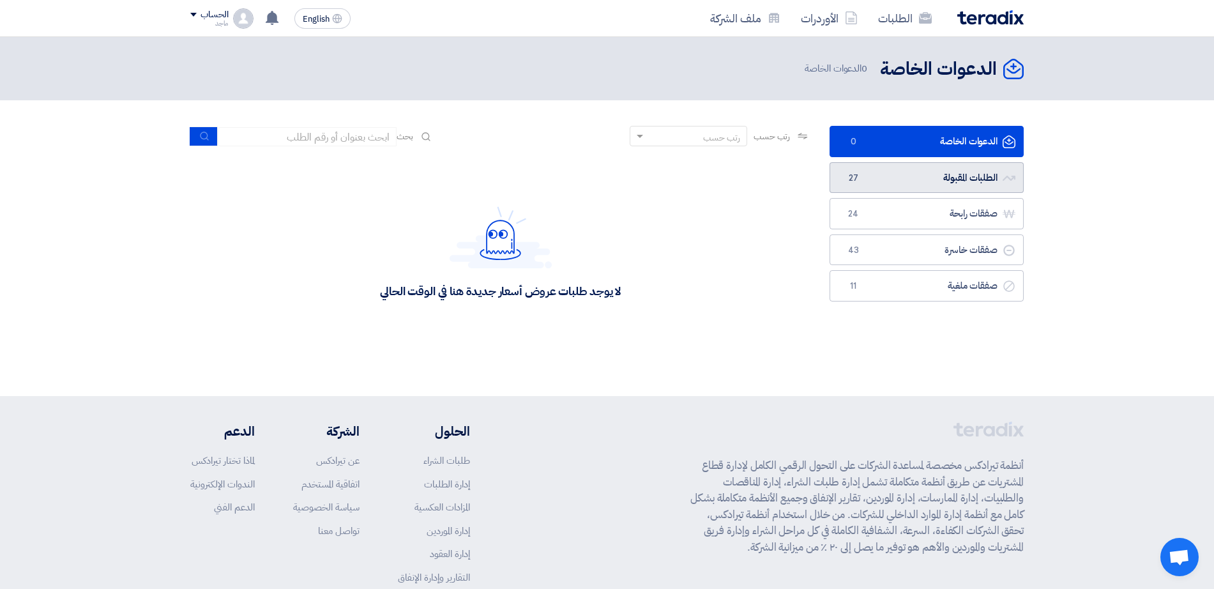
click at [949, 171] on link "الطلبات المقبولة الطلبات المقبولة 27" at bounding box center [926, 177] width 194 height 31
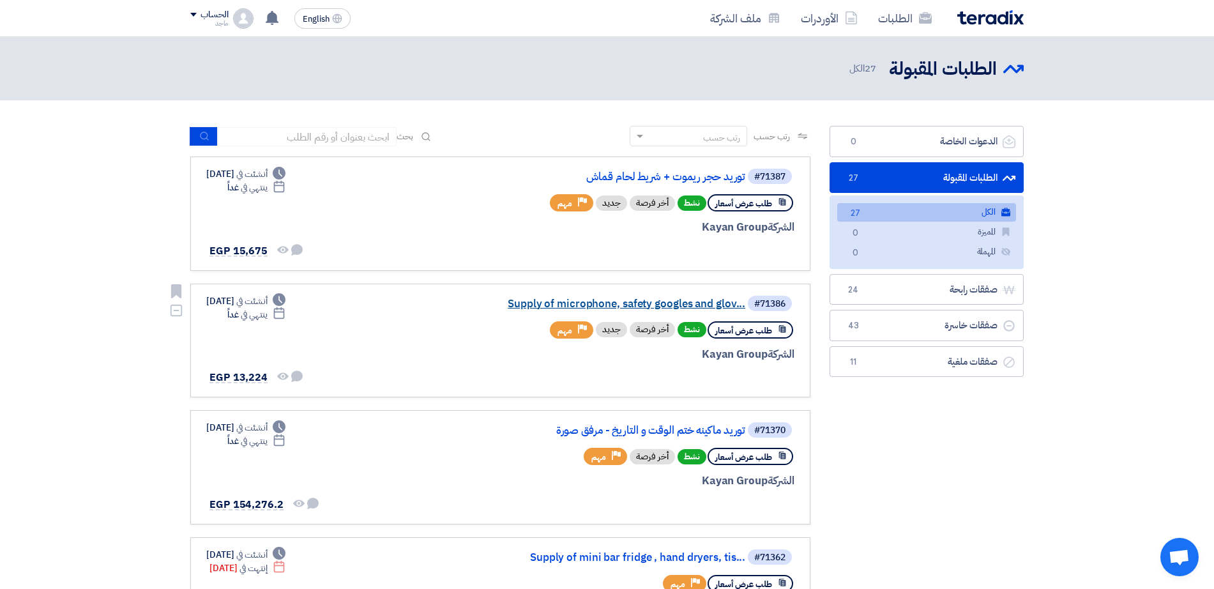
click at [600, 299] on link "Supply of microphone, safety googles and glov..." at bounding box center [617, 303] width 255 height 11
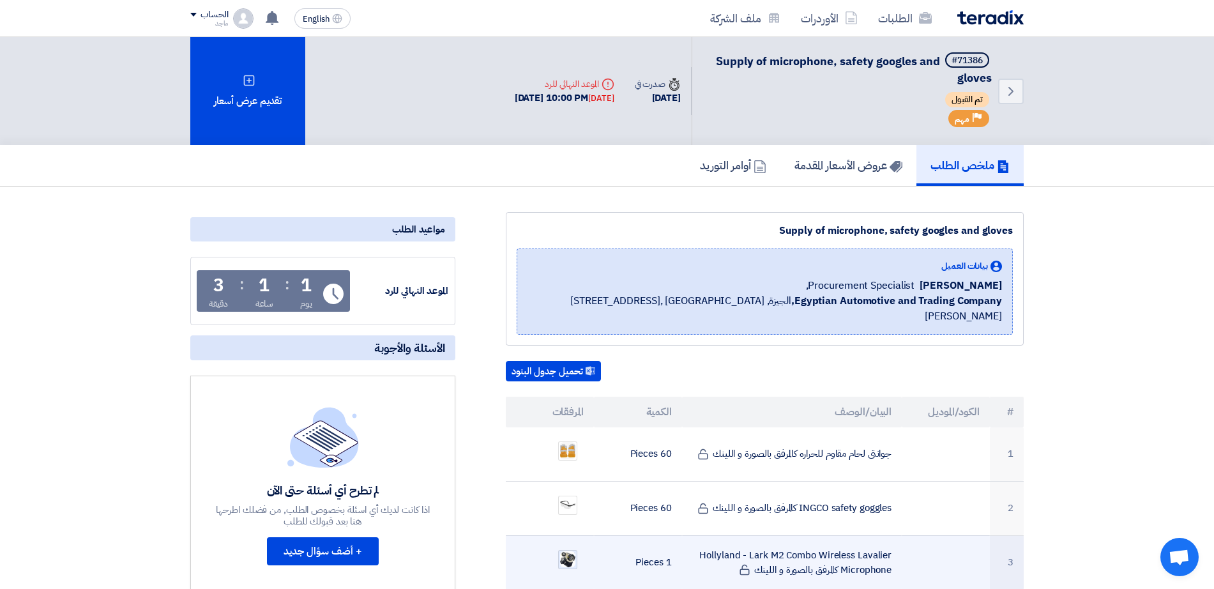
click at [564, 550] on img at bounding box center [568, 559] width 18 height 19
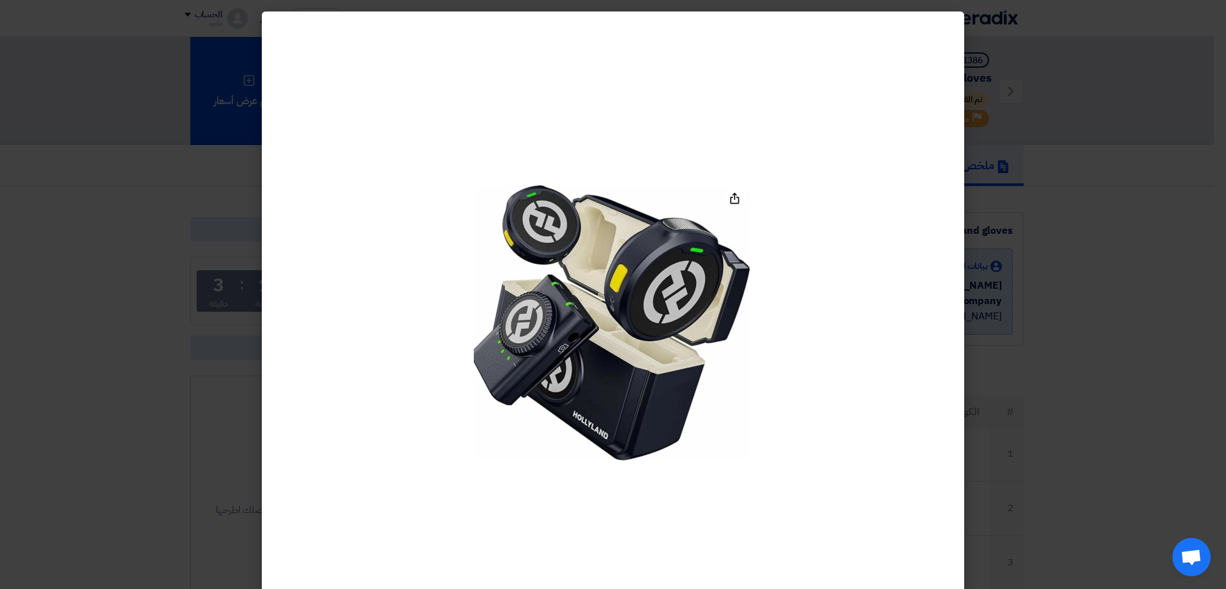
click at [193, 225] on modal-container at bounding box center [613, 294] width 1226 height 589
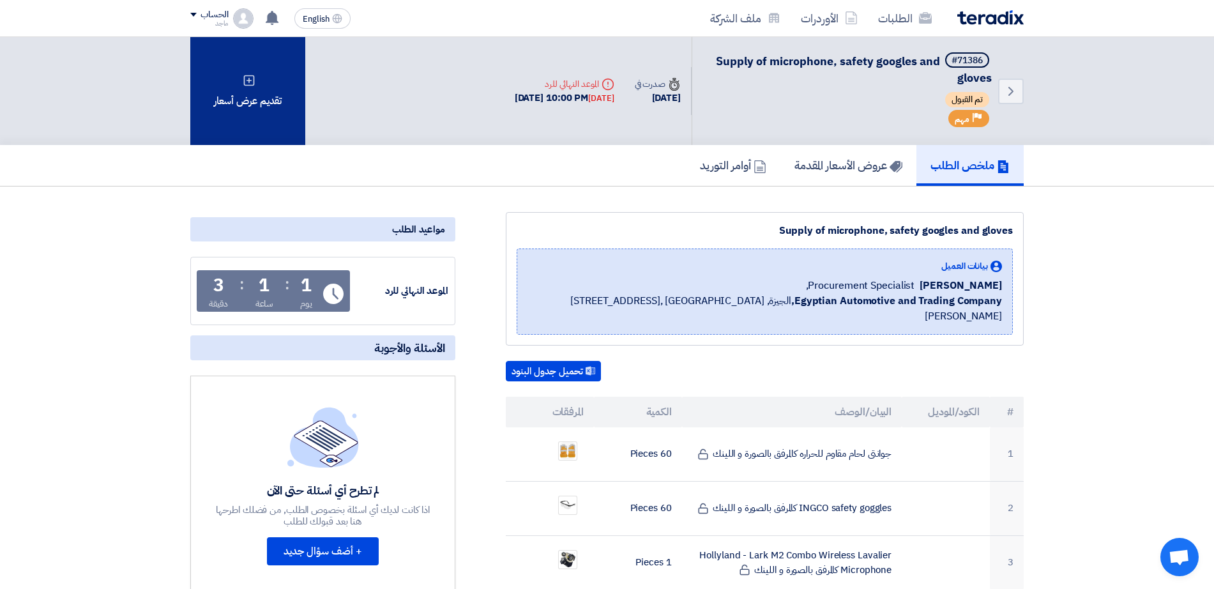
click at [291, 121] on div "تقديم عرض أسعار" at bounding box center [247, 91] width 115 height 108
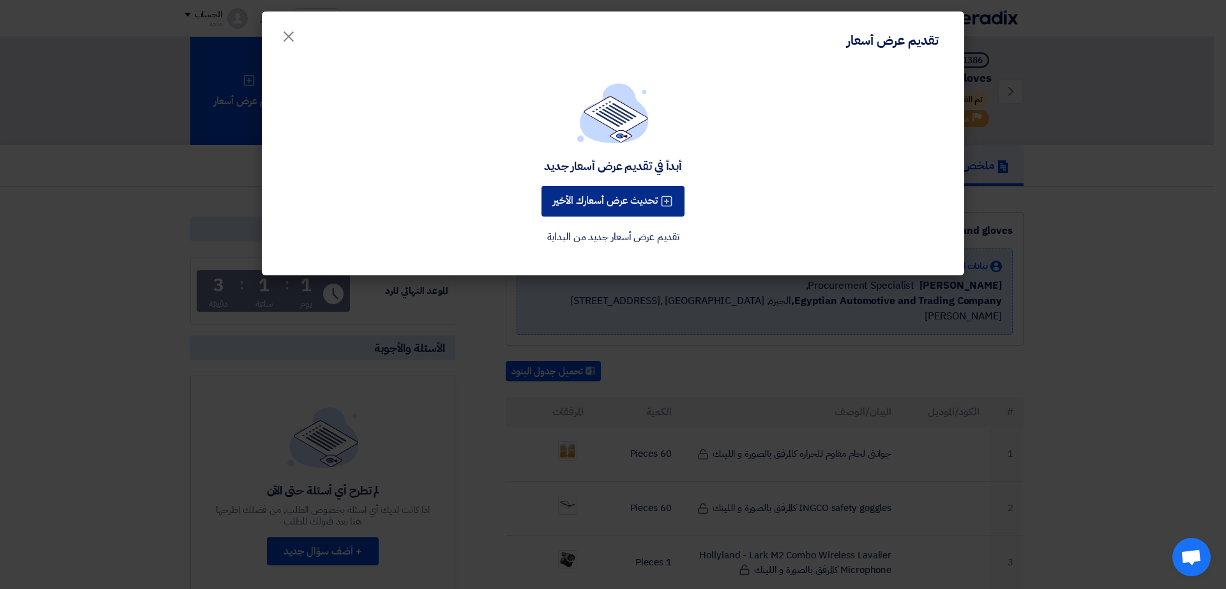
click at [612, 199] on button "تحديث عرض أسعارك الأخير" at bounding box center [612, 201] width 143 height 31
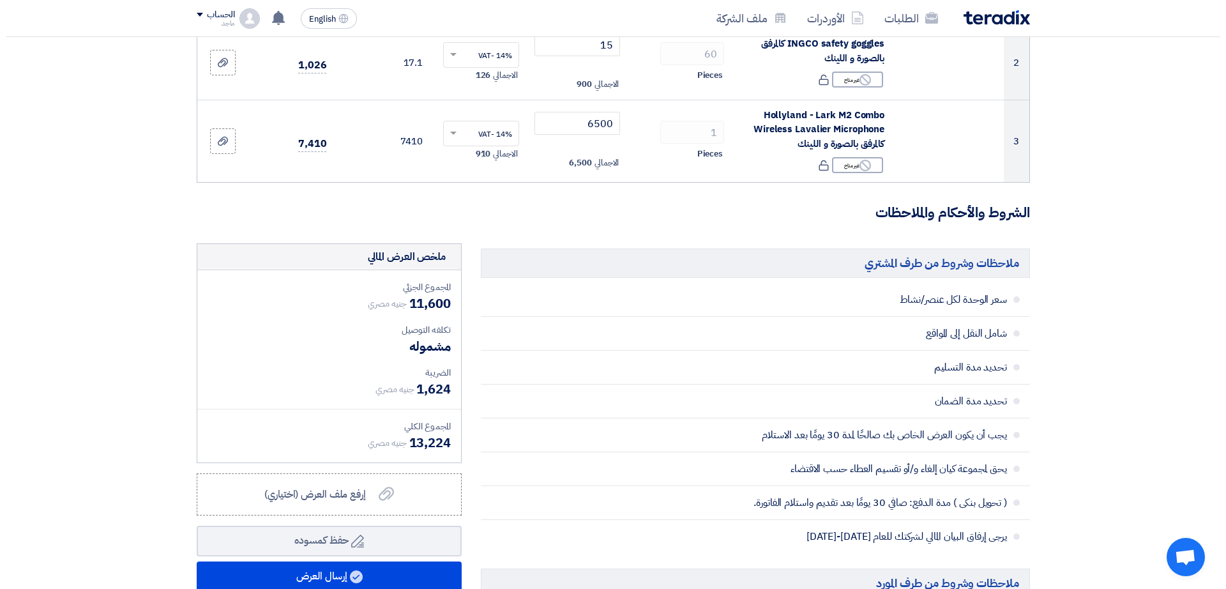
scroll to position [294, 0]
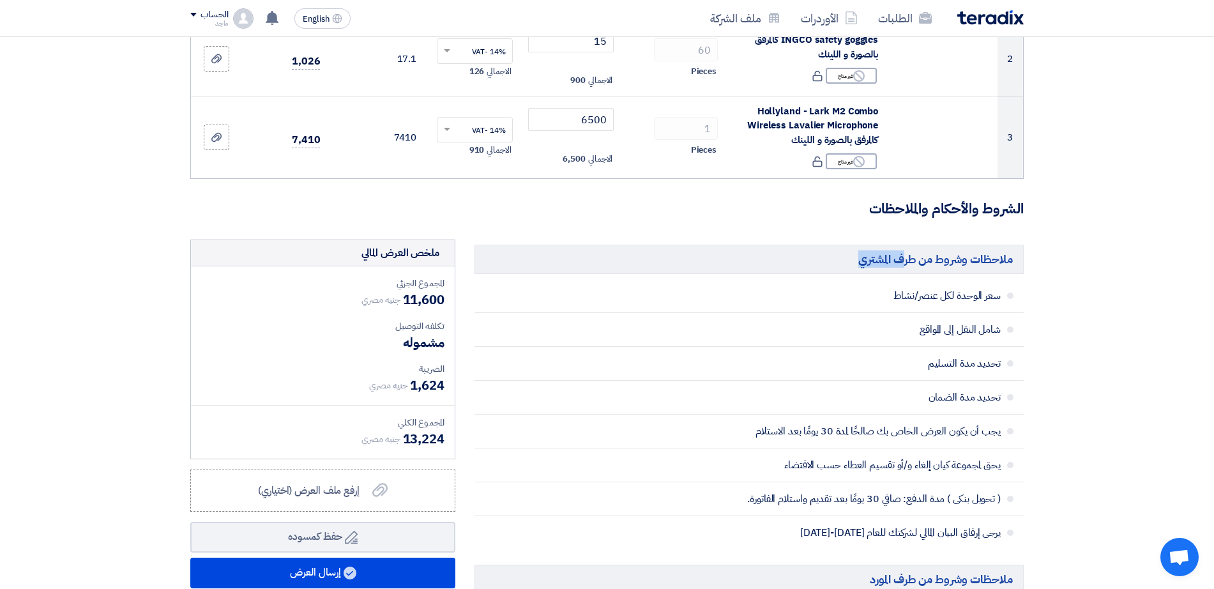
drag, startPoint x: 1210, startPoint y: 237, endPoint x: 1192, endPoint y: 306, distance: 71.2
click at [1192, 306] on section "تفاصيل الطلب # الكود/الموديل البيان/الوصف الكمية/العدد سعر الوحدة (EGP) الضرائب…" at bounding box center [607, 429] width 1214 height 1208
click at [300, 562] on button "إرسال العرض" at bounding box center [322, 572] width 265 height 31
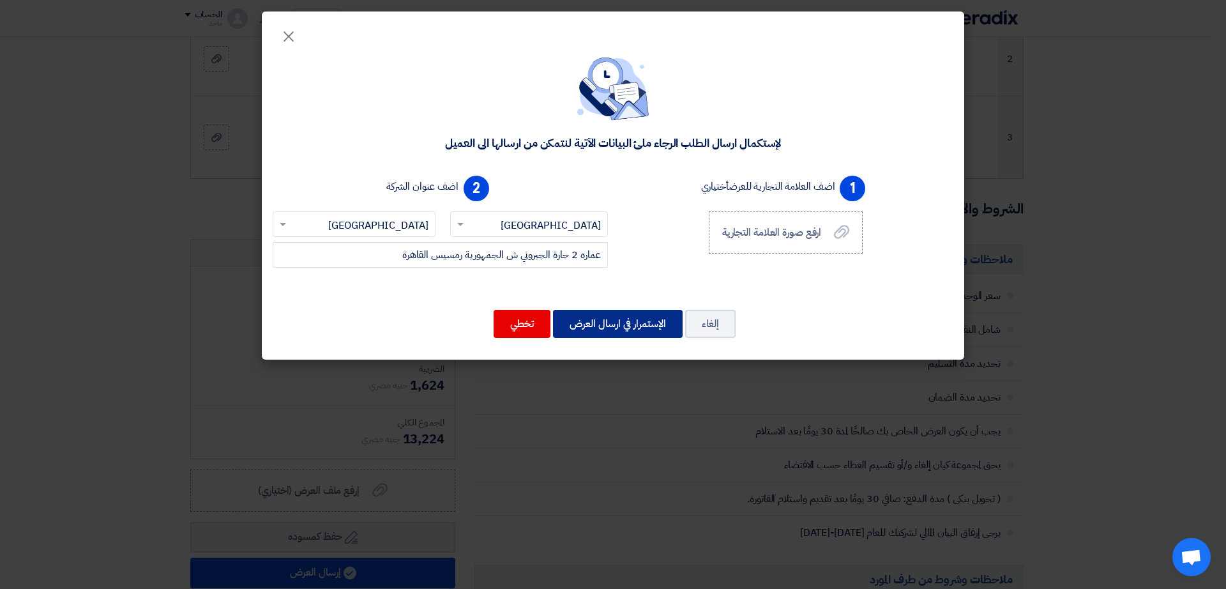
click at [653, 325] on button "الإستمرار في ارسال العرض" at bounding box center [618, 324] width 130 height 28
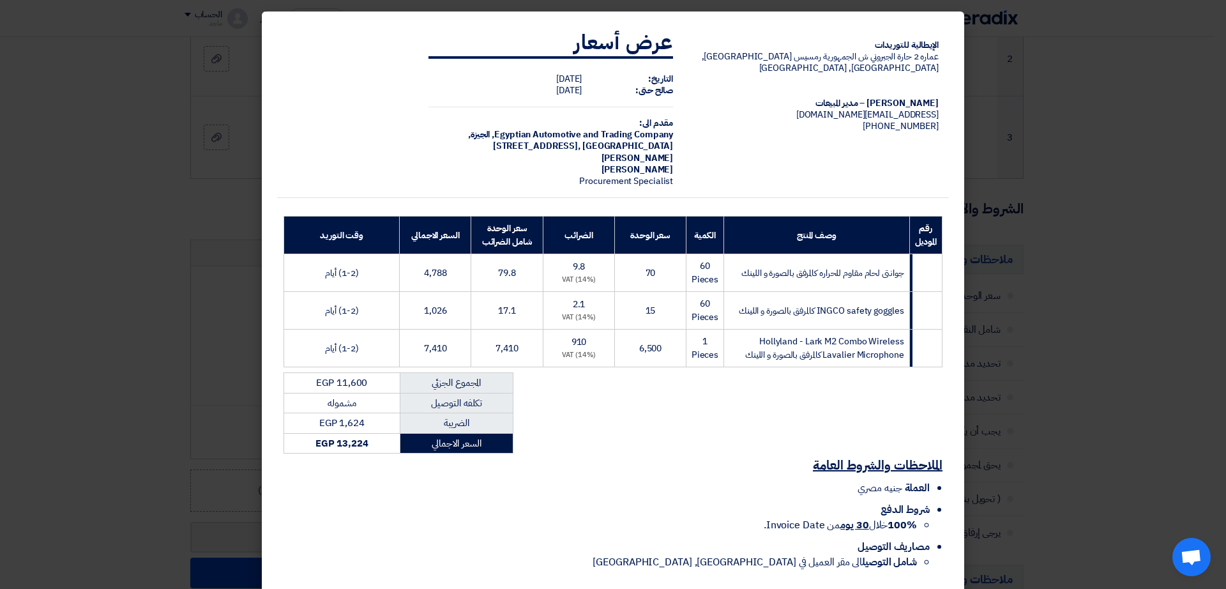
scroll to position [51, 0]
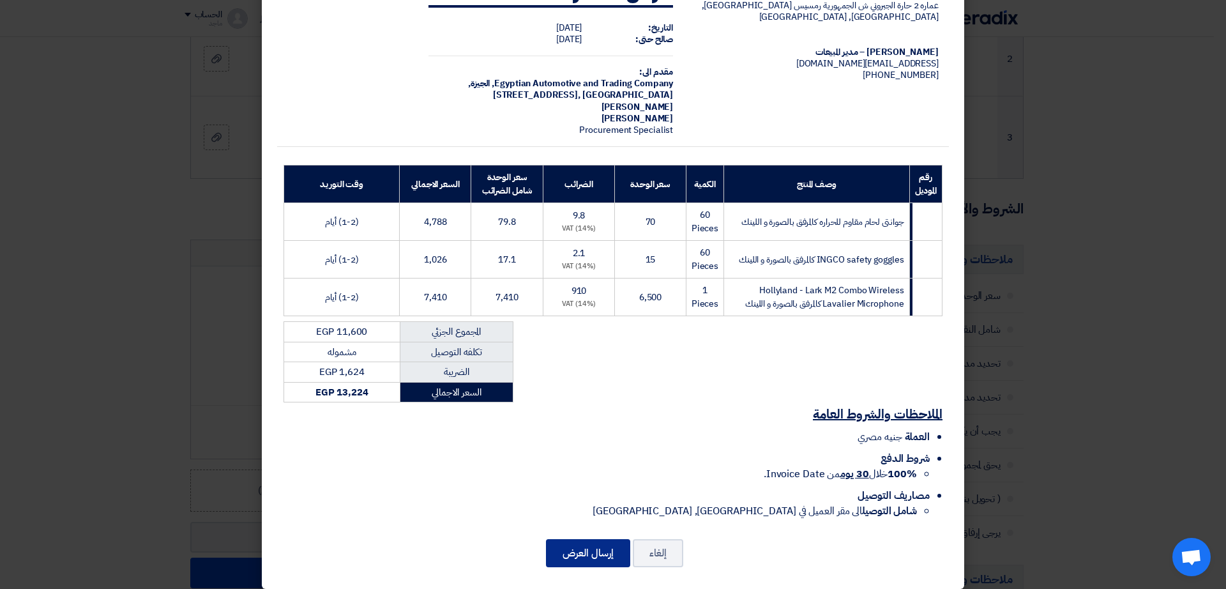
click at [606, 539] on button "إرسال العرض" at bounding box center [588, 553] width 84 height 28
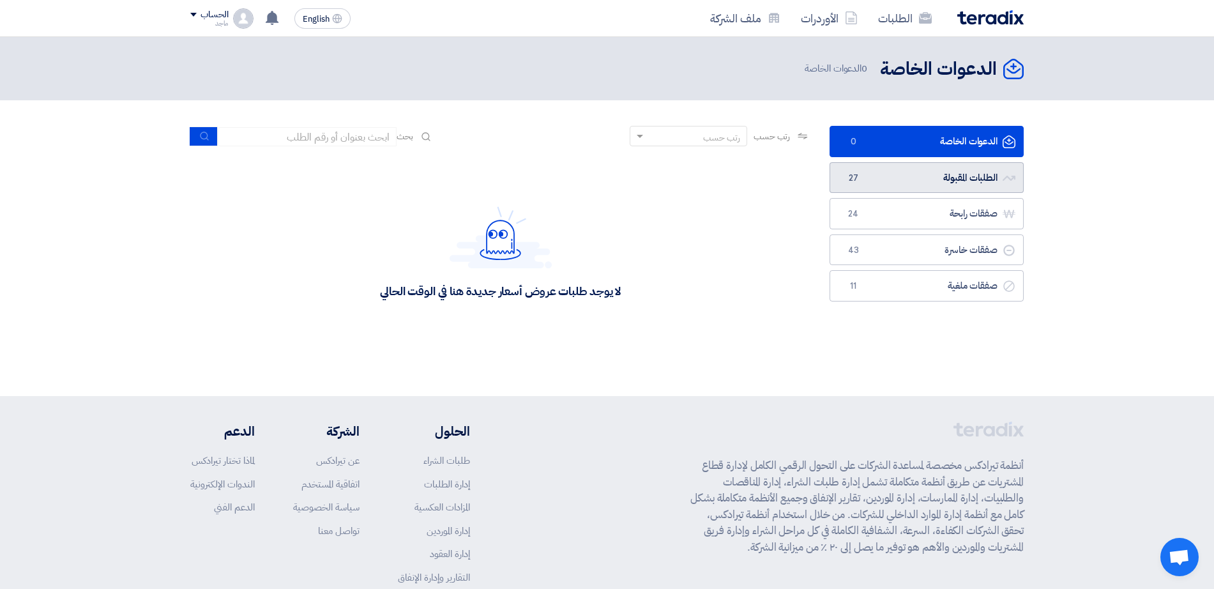
click at [933, 167] on link "الطلبات المقبولة الطلبات المقبولة 27" at bounding box center [926, 177] width 194 height 31
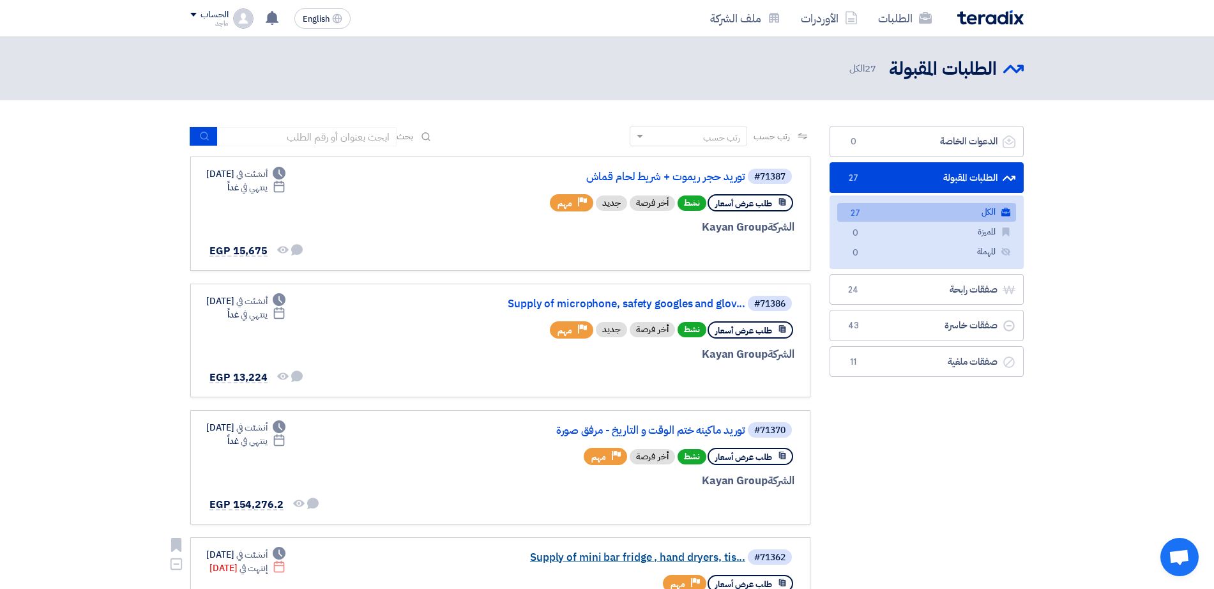
click at [601, 555] on link "Supply of mini bar fridge , hand dryers, tis..." at bounding box center [617, 557] width 255 height 11
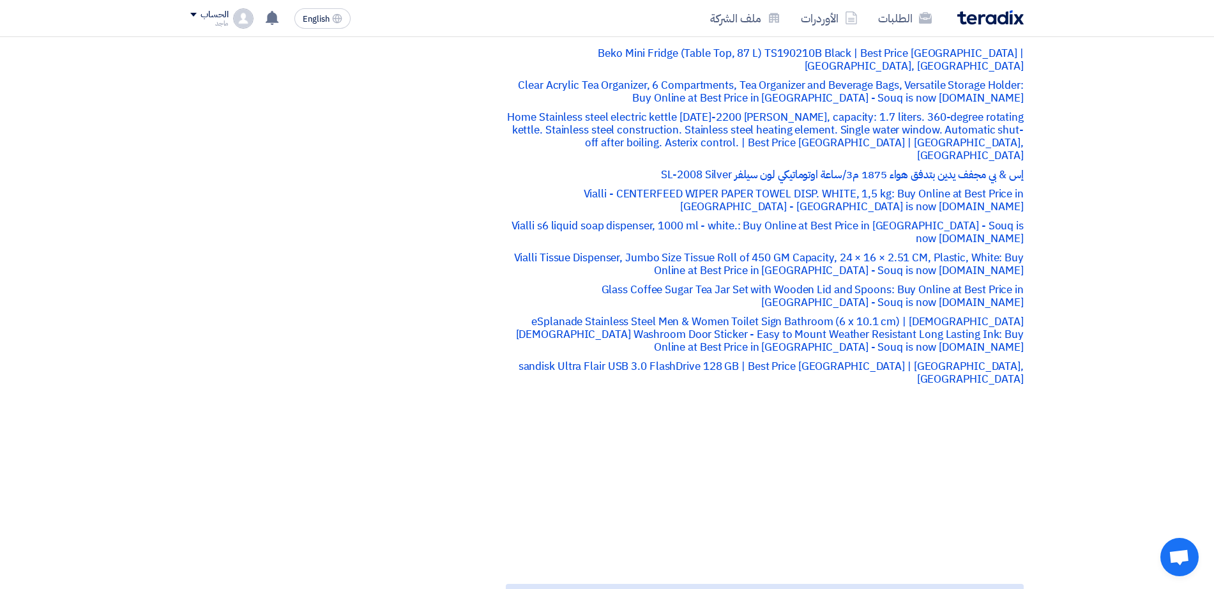
scroll to position [515, 0]
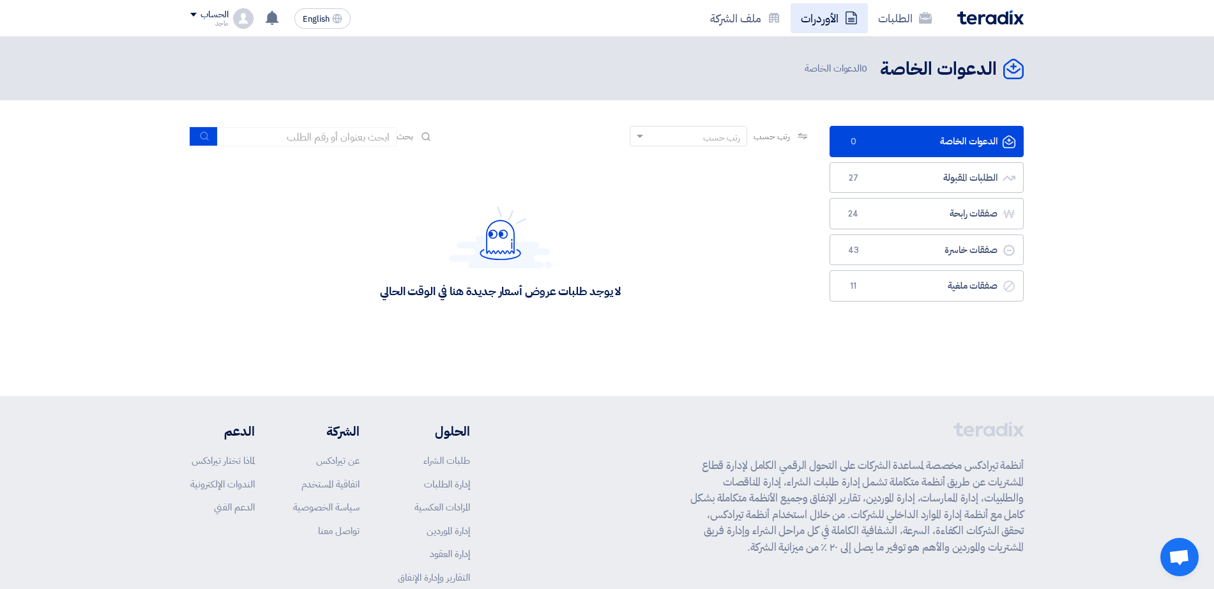
click at [822, 23] on link "الأوردرات" at bounding box center [828, 18] width 77 height 30
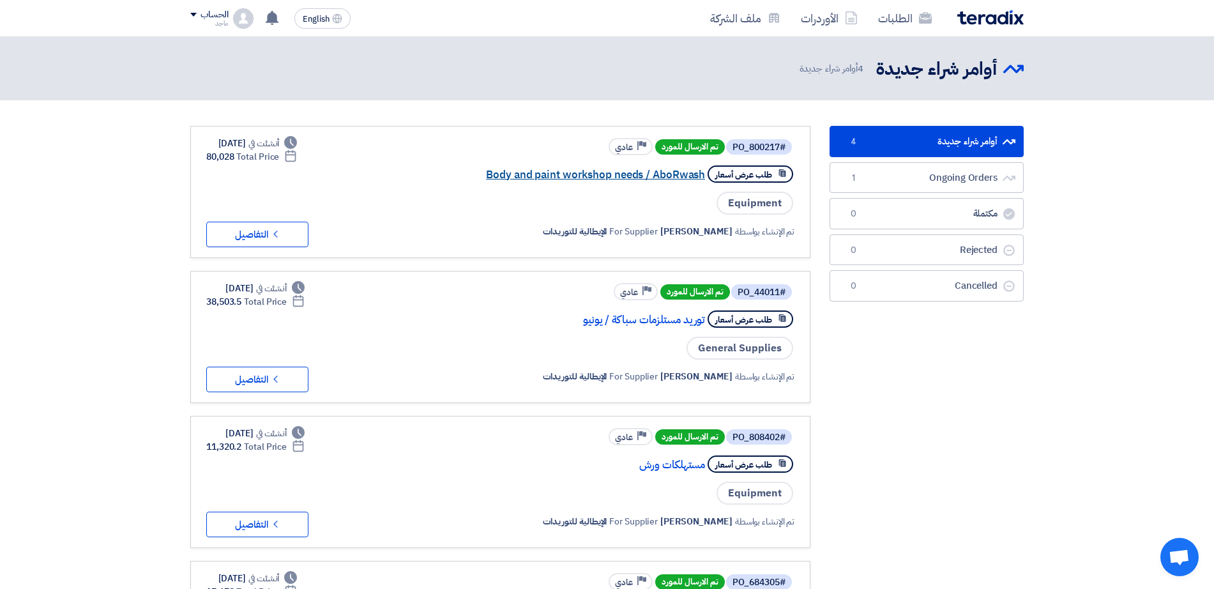
click at [658, 175] on link "Body and paint workshop needs / AboRwash" at bounding box center [576, 174] width 255 height 11
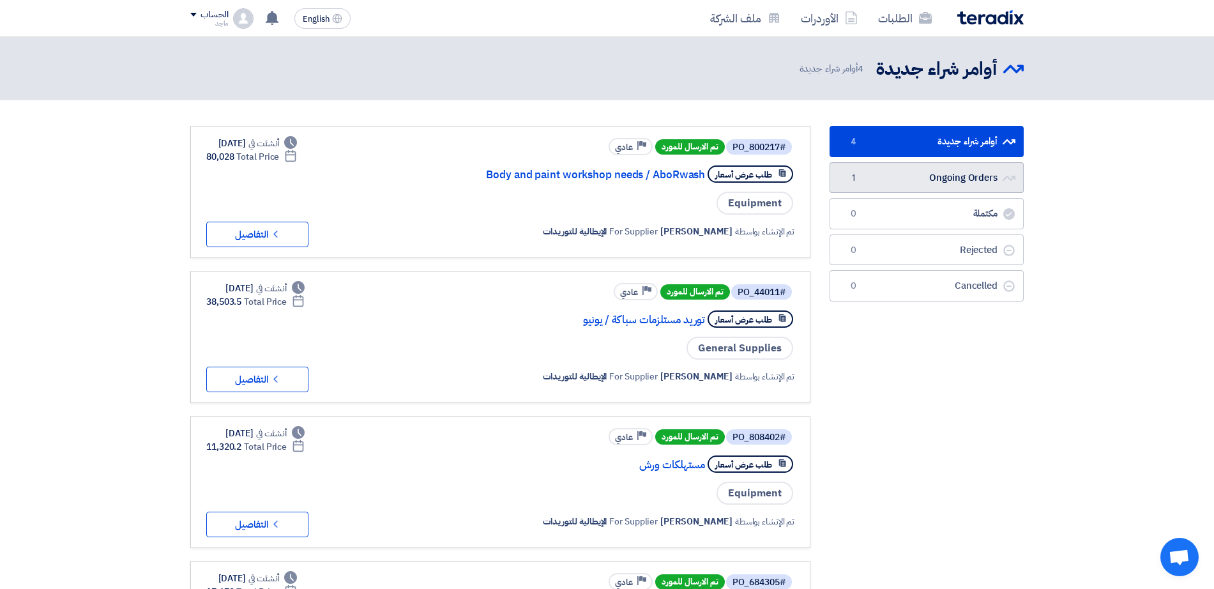
click at [905, 174] on link "Ongoing Orders Ongoing Orders 1" at bounding box center [926, 177] width 194 height 31
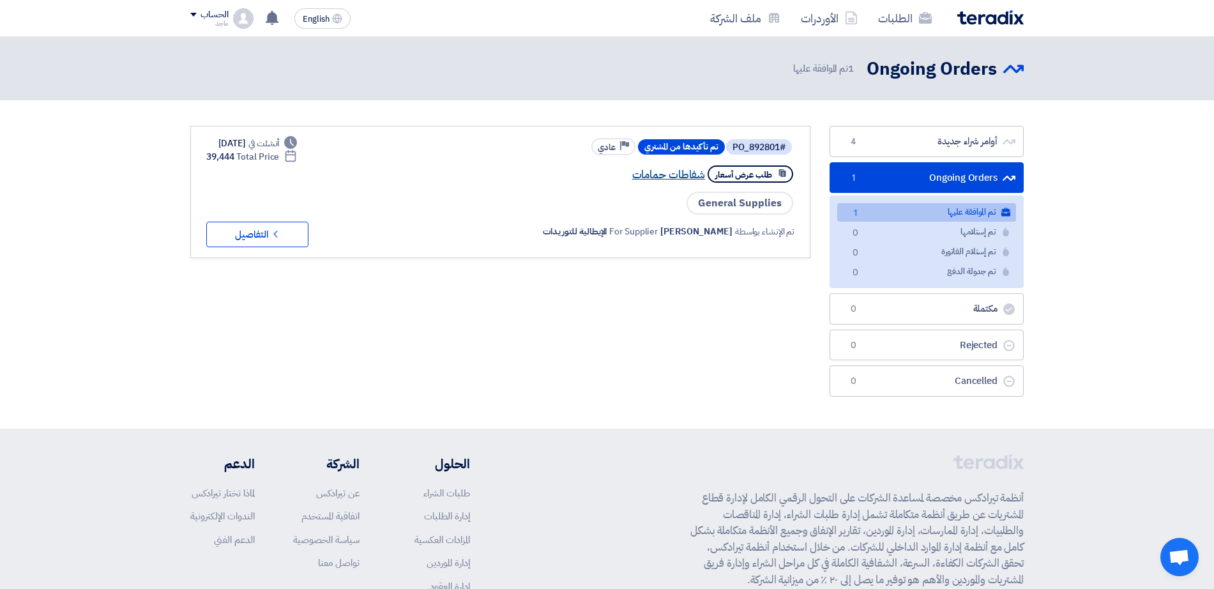
click at [670, 177] on link "شفاطات حمامات" at bounding box center [576, 174] width 255 height 11
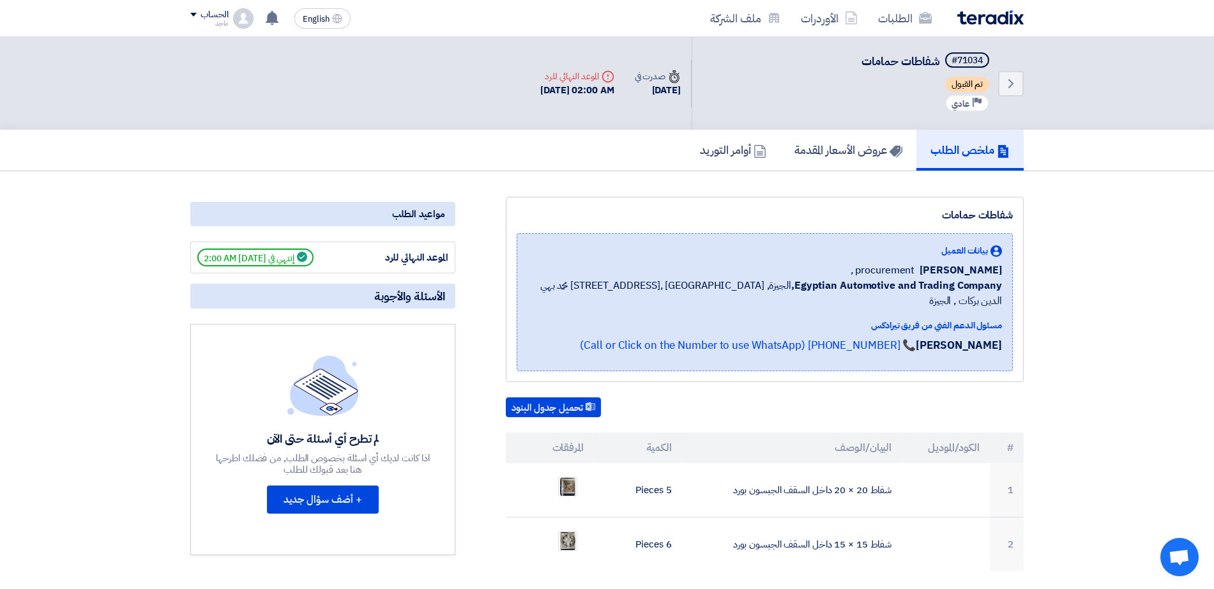
drag, startPoint x: 670, startPoint y: 177, endPoint x: 642, endPoint y: 214, distance: 46.9
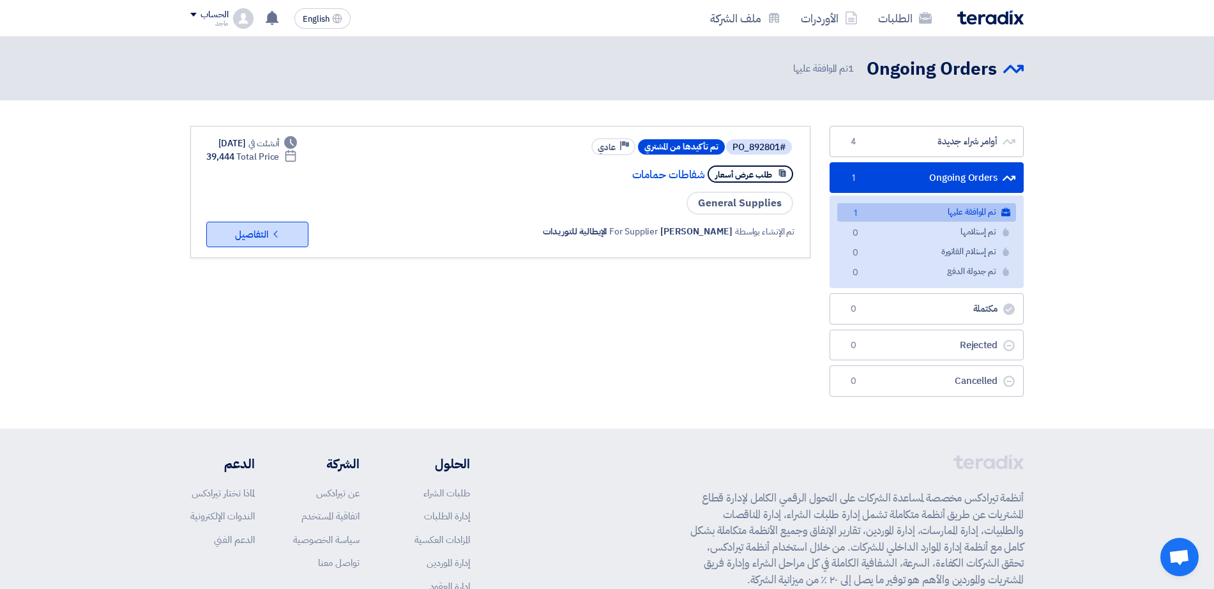
click at [284, 239] on button "Check details التفاصيل" at bounding box center [257, 235] width 102 height 26
